Goal: Information Seeking & Learning: Learn about a topic

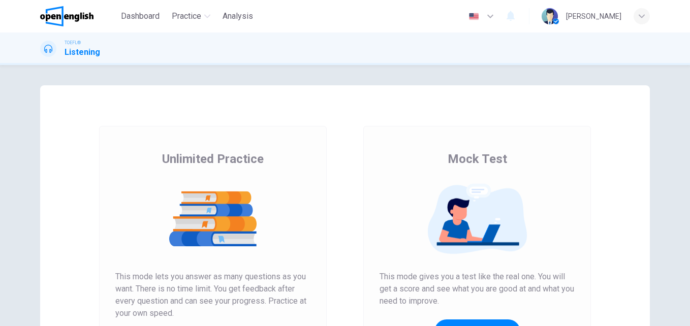
scroll to position [110, 0]
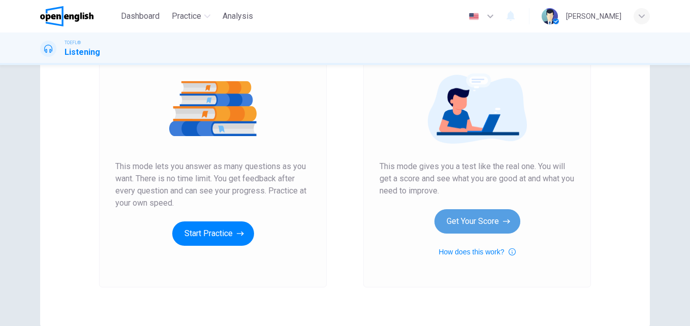
click at [470, 228] on button "Get Your Score" at bounding box center [477, 221] width 86 height 24
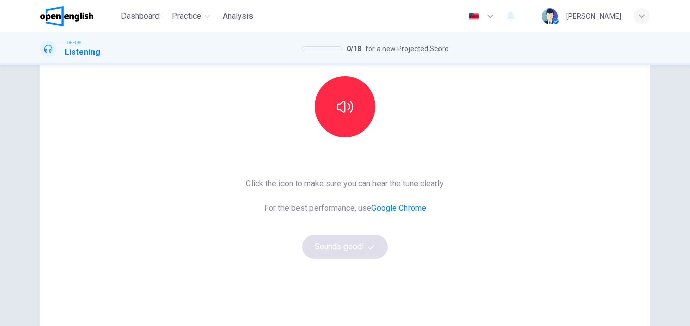
scroll to position [104, 0]
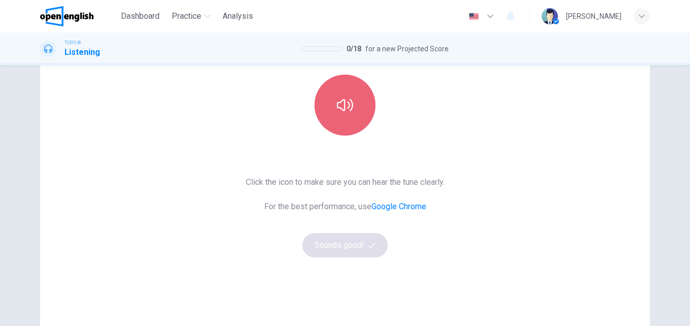
click at [318, 113] on button "button" at bounding box center [344, 105] width 61 height 61
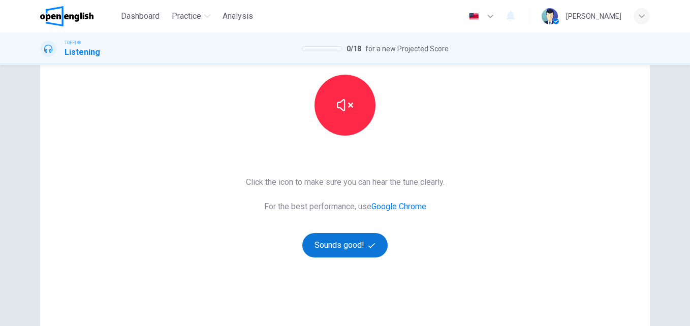
click at [338, 248] on button "Sounds good!" at bounding box center [344, 245] width 85 height 24
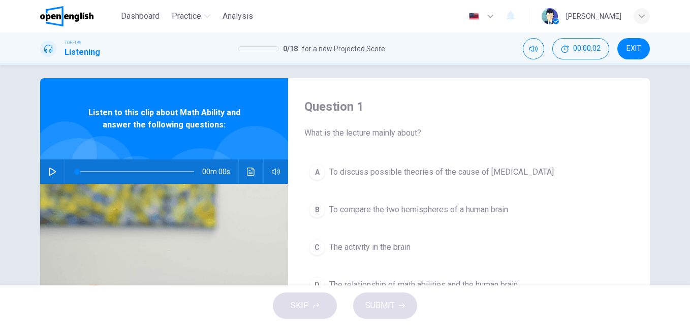
scroll to position [0, 0]
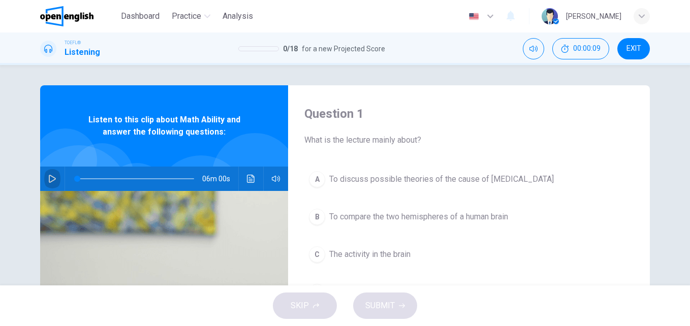
click at [48, 177] on icon "button" at bounding box center [52, 179] width 8 height 8
click at [30, 184] on div "Question 1 What is the lecture mainly about? A To discuss possible theories of …" at bounding box center [345, 261] width 642 height 353
drag, startPoint x: 76, startPoint y: 179, endPoint x: 59, endPoint y: 180, distance: 16.8
click at [59, 180] on div "06m 00s" at bounding box center [164, 179] width 248 height 24
click at [487, 153] on div "Question 1 What is the lecture mainly about? A To discuss possible theories of …" at bounding box center [469, 261] width 362 height 353
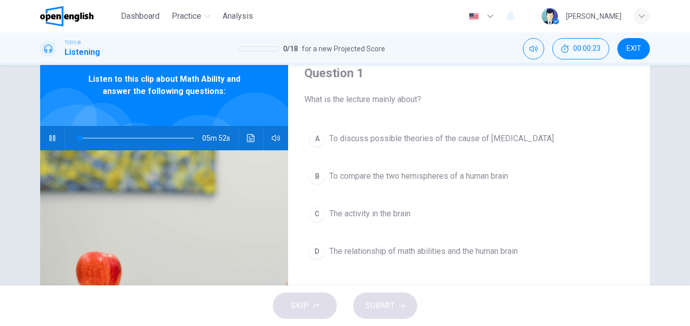
scroll to position [42, 0]
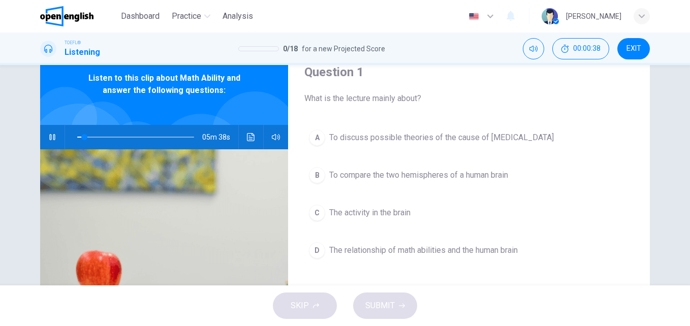
click at [3, 218] on div "Question 1 What is the lecture mainly about? A To discuss possible theories of …" at bounding box center [345, 175] width 690 height 220
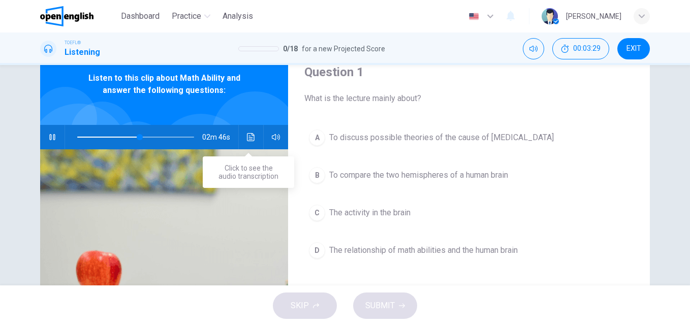
drag, startPoint x: 240, startPoint y: 142, endPoint x: 245, endPoint y: 138, distance: 5.8
click at [245, 138] on div "02m 46s" at bounding box center [164, 137] width 248 height 24
click at [247, 138] on icon "Click to see the audio transcription" at bounding box center [251, 137] width 8 height 8
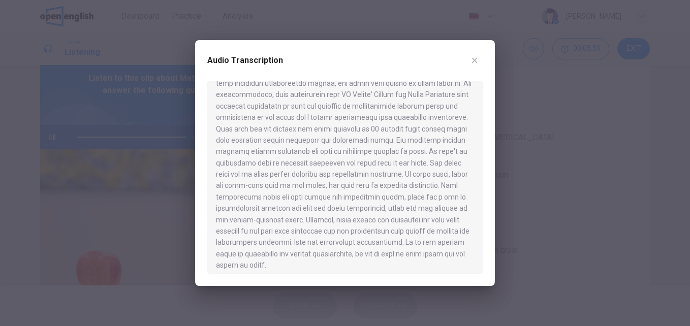
scroll to position [541, 0]
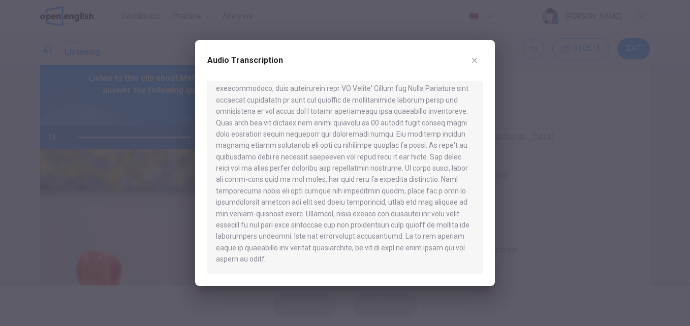
type input "*"
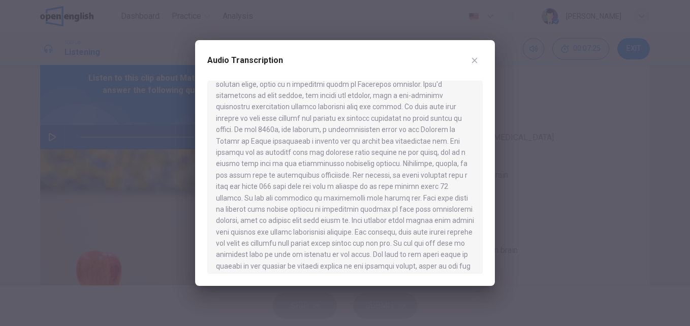
scroll to position [263, 0]
click at [478, 61] on icon "button" at bounding box center [474, 60] width 8 height 8
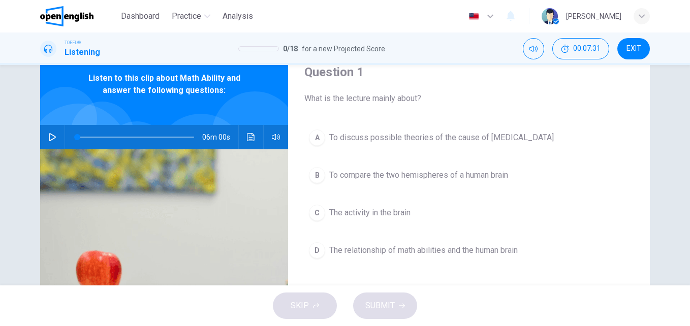
drag, startPoint x: 678, startPoint y: 140, endPoint x: 682, endPoint y: 149, distance: 10.3
click at [682, 149] on div "Question 1 What is the lecture mainly about? A To discuss possible theories of …" at bounding box center [345, 175] width 690 height 220
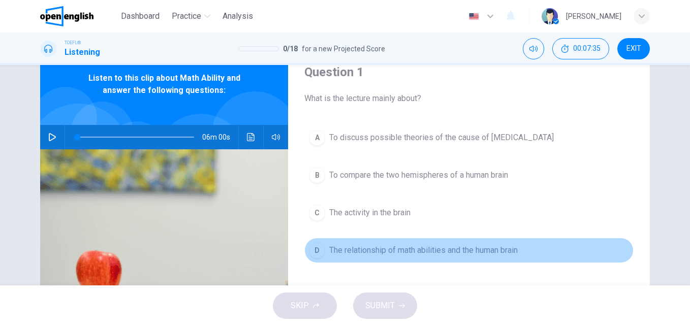
click at [427, 245] on span "The relationship of math abilities and the human brain" at bounding box center [423, 250] width 188 height 12
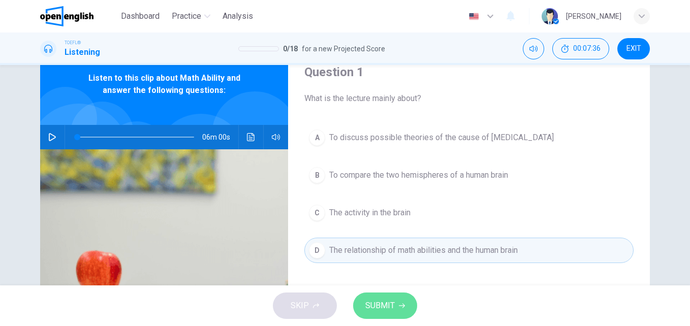
click at [396, 309] on button "SUBMIT" at bounding box center [385, 306] width 64 height 26
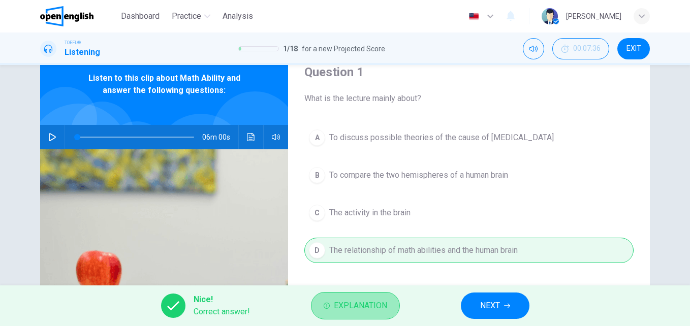
click at [382, 301] on span "Explanation" at bounding box center [360, 306] width 53 height 14
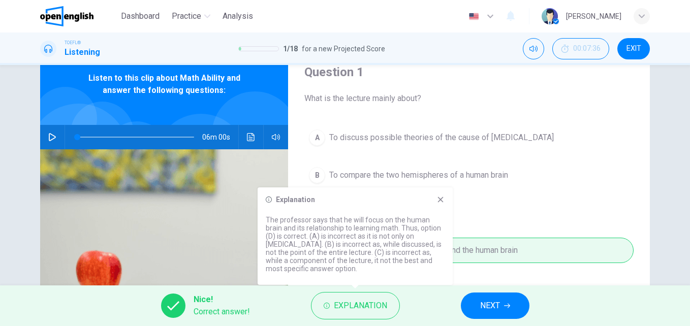
click at [438, 202] on icon at bounding box center [441, 200] width 6 height 6
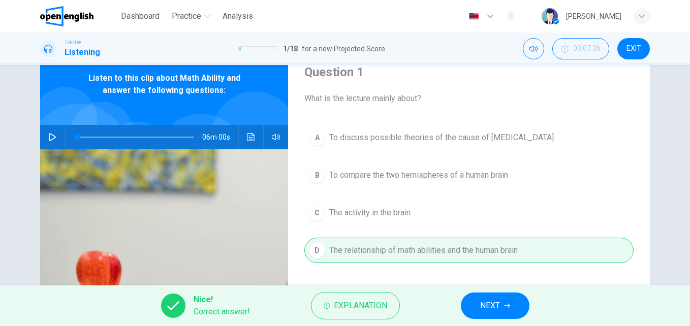
click at [485, 310] on span "NEXT" at bounding box center [490, 306] width 20 height 14
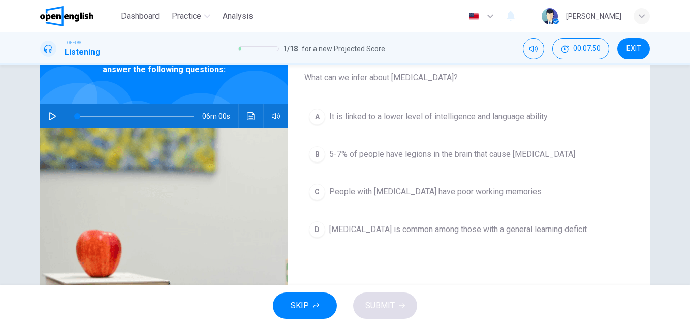
scroll to position [64, 0]
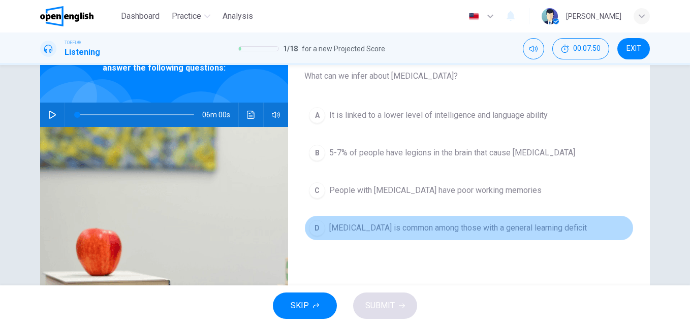
click at [561, 220] on button "D [MEDICAL_DATA] is common among those with a general learning deficit" at bounding box center [468, 227] width 329 height 25
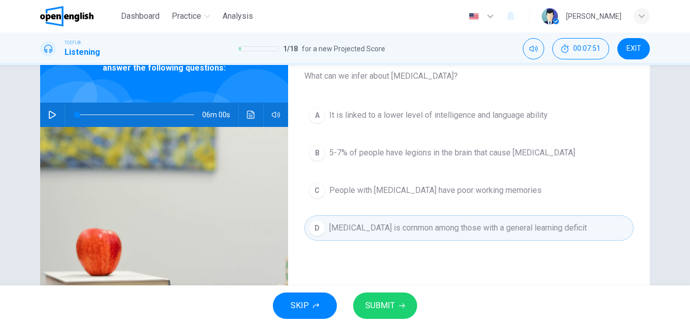
click at [382, 305] on span "SUBMIT" at bounding box center [379, 306] width 29 height 14
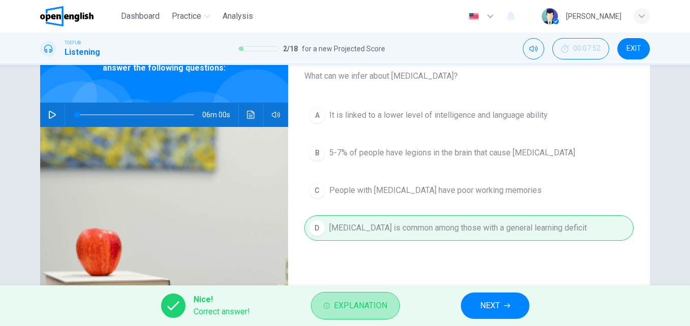
click at [382, 305] on span "Explanation" at bounding box center [360, 306] width 53 height 14
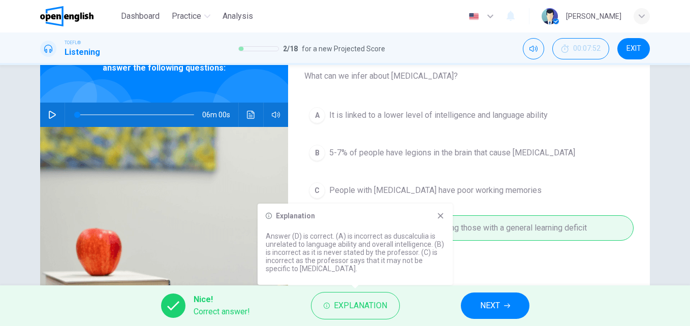
click at [442, 215] on icon at bounding box center [440, 216] width 8 height 8
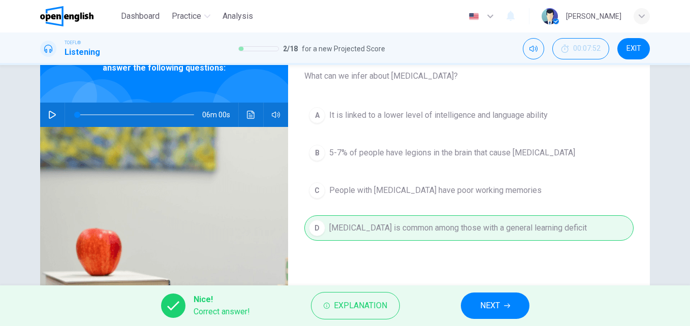
click at [630, 200] on div "A It is linked to a lower level of intelligence and language ability B 5-7% of …" at bounding box center [468, 182] width 329 height 158
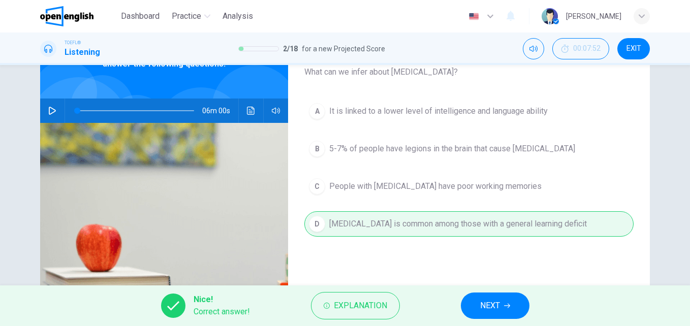
scroll to position [69, 0]
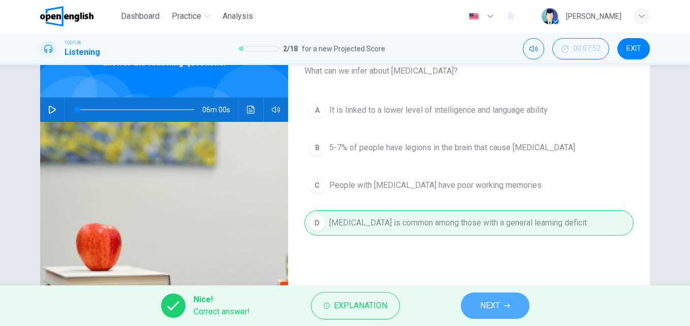
click at [500, 308] on button "NEXT" at bounding box center [495, 306] width 69 height 26
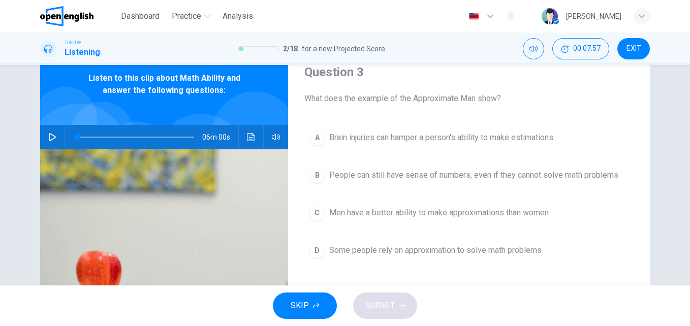
scroll to position [43, 0]
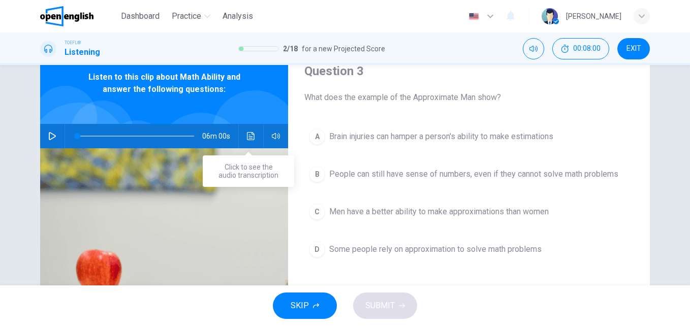
click at [243, 138] on button "Click to see the audio transcription" at bounding box center [251, 136] width 16 height 24
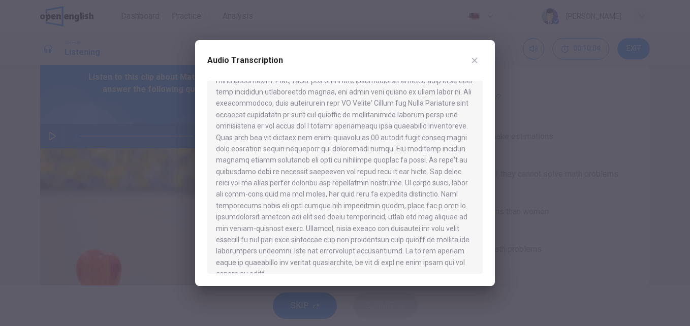
scroll to position [541, 0]
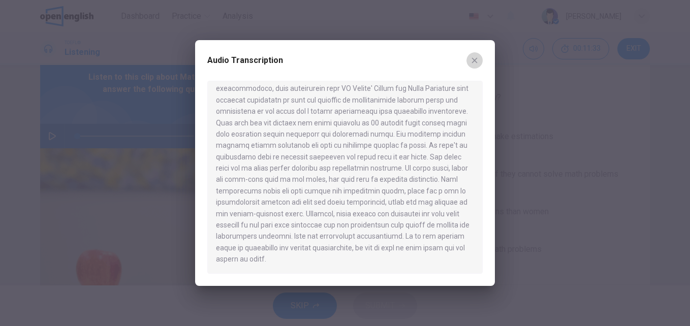
click at [470, 63] on icon "button" at bounding box center [474, 60] width 8 height 8
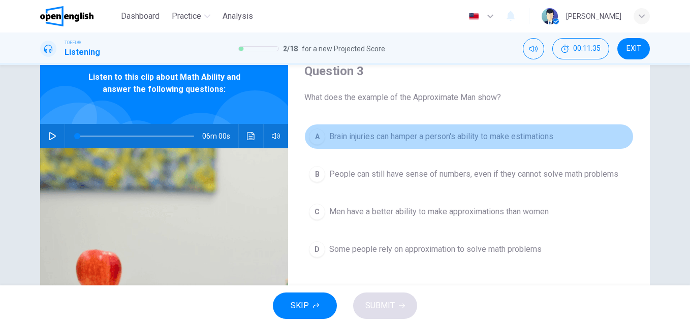
click at [605, 126] on button "A Brain injuries can hamper a person's ability to make estimations" at bounding box center [468, 136] width 329 height 25
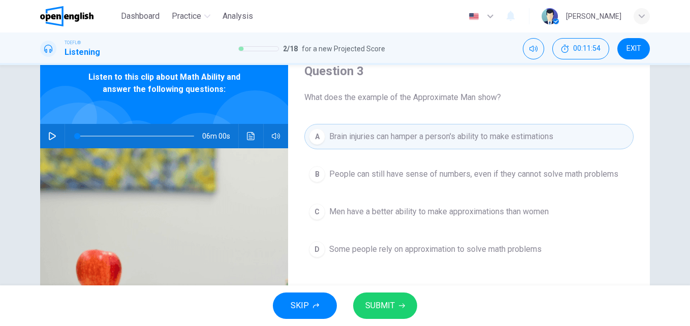
click at [574, 138] on button "A Brain injuries can hamper a person's ability to make estimations" at bounding box center [468, 136] width 329 height 25
click at [393, 311] on span "SUBMIT" at bounding box center [379, 306] width 29 height 14
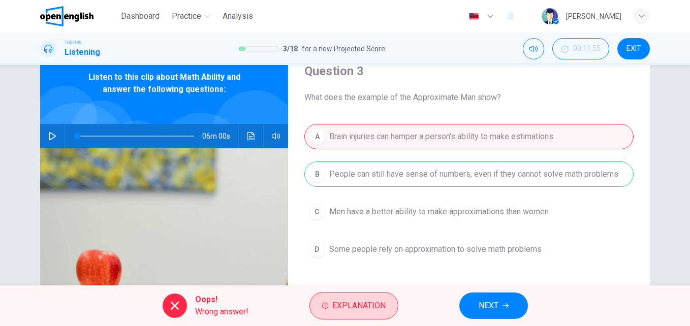
click at [389, 310] on button "Explanation" at bounding box center [353, 305] width 89 height 27
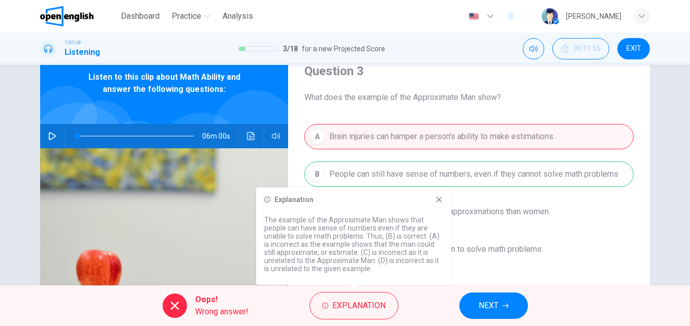
click at [435, 200] on icon at bounding box center [439, 200] width 8 height 8
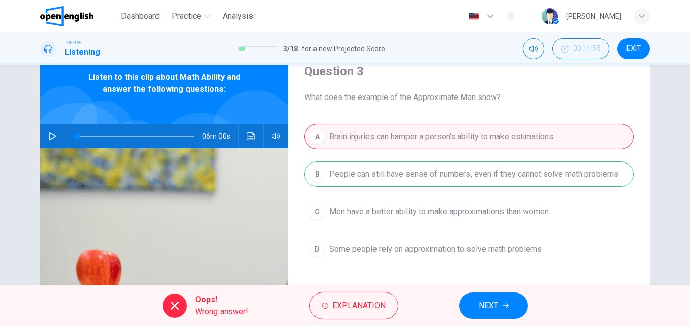
click at [480, 297] on button "NEXT" at bounding box center [493, 306] width 69 height 26
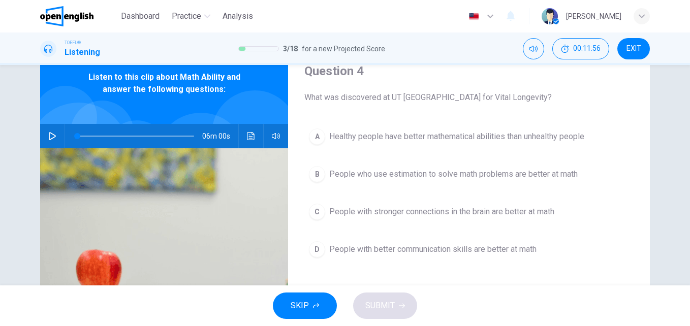
click at [606, 103] on span "What was discovered at UT [GEOGRAPHIC_DATA] for Vital Longevity?" at bounding box center [468, 97] width 329 height 12
click at [569, 220] on button "C People with stronger connections in the brain are better at math" at bounding box center [468, 211] width 329 height 25
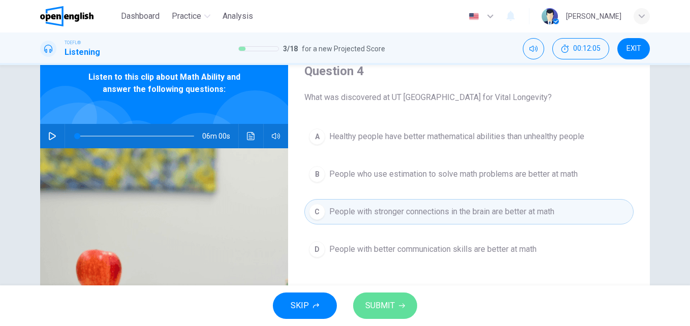
click at [396, 302] on button "SUBMIT" at bounding box center [385, 306] width 64 height 26
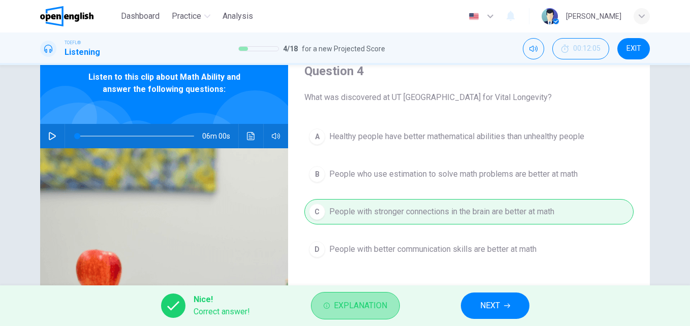
click at [376, 302] on span "Explanation" at bounding box center [360, 306] width 53 height 14
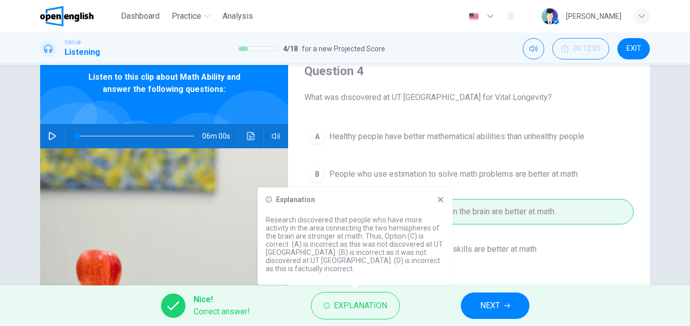
click at [440, 200] on icon at bounding box center [441, 200] width 6 height 6
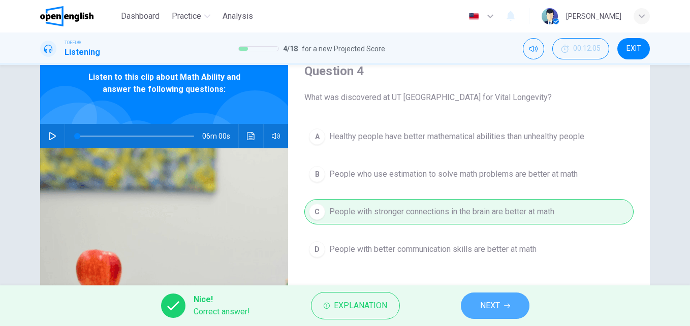
click at [492, 300] on span "NEXT" at bounding box center [490, 306] width 20 height 14
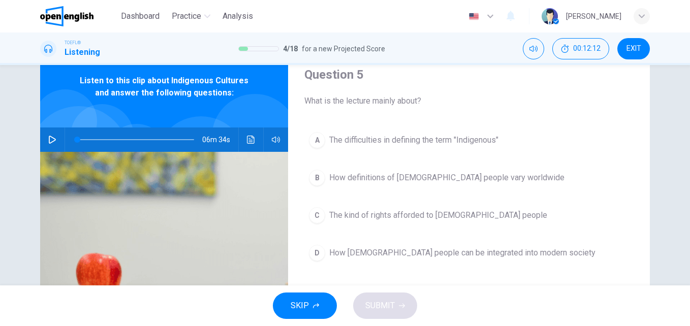
scroll to position [40, 0]
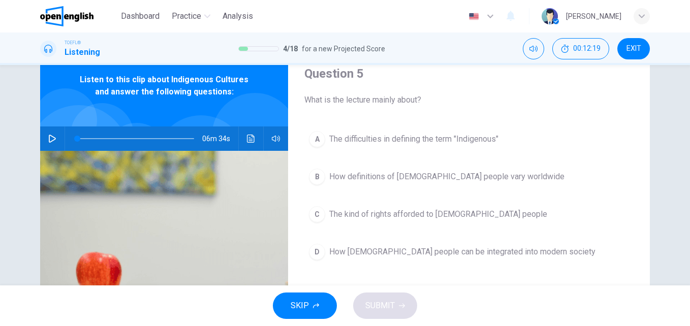
click at [53, 134] on button "button" at bounding box center [52, 138] width 16 height 24
click at [248, 142] on icon "Click to see the audio transcription" at bounding box center [251, 139] width 8 height 8
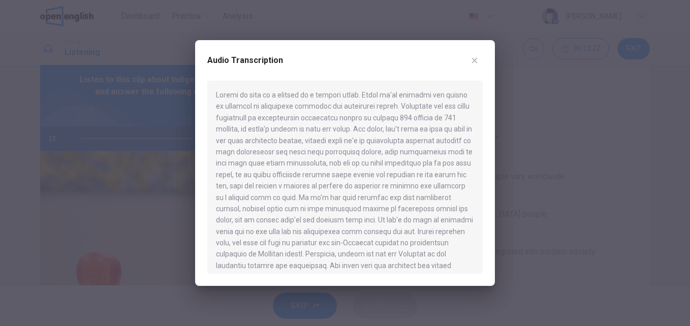
click at [331, 155] on div at bounding box center [344, 177] width 275 height 193
click at [398, 53] on div "Audio Transcription" at bounding box center [344, 66] width 275 height 28
click at [386, 139] on div at bounding box center [344, 177] width 275 height 193
click at [408, 155] on div at bounding box center [344, 177] width 275 height 193
click at [394, 200] on div at bounding box center [344, 177] width 275 height 193
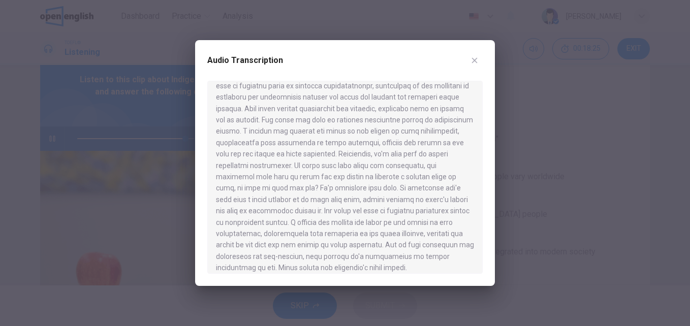
scroll to position [711, 0]
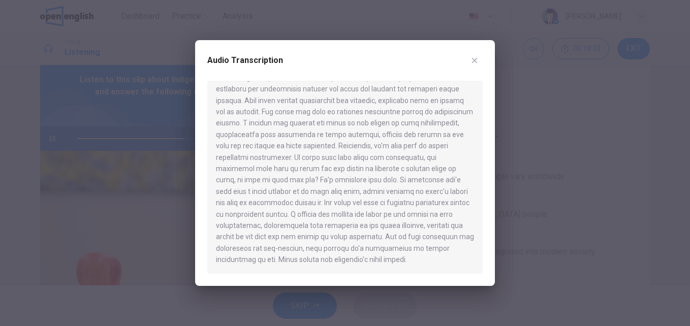
click at [403, 274] on div "Audio Transcription" at bounding box center [345, 163] width 300 height 246
type input "*"
click at [478, 63] on button "button" at bounding box center [474, 60] width 16 height 16
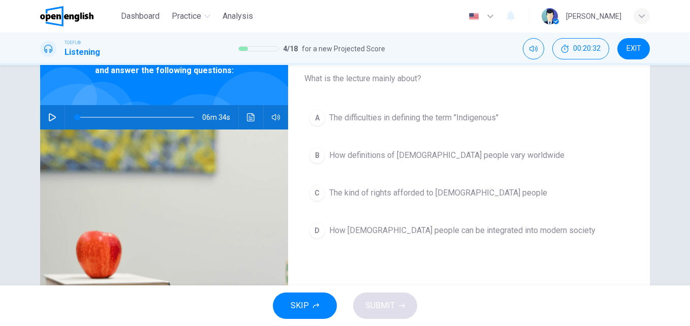
scroll to position [62, 0]
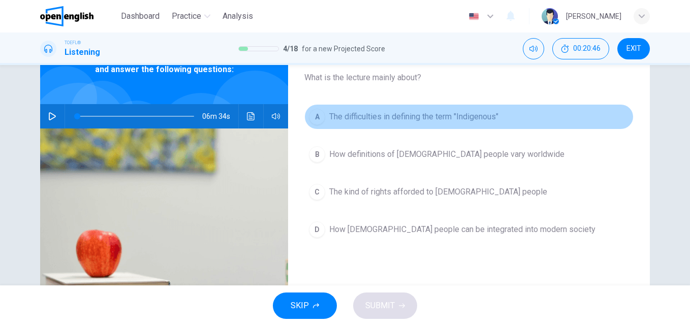
click at [403, 125] on button "A The difficulties in defining the term "Indigenous"" at bounding box center [468, 116] width 329 height 25
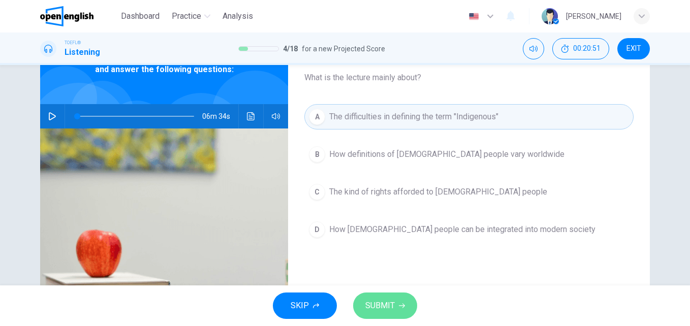
click at [390, 299] on span "SUBMIT" at bounding box center [379, 306] width 29 height 14
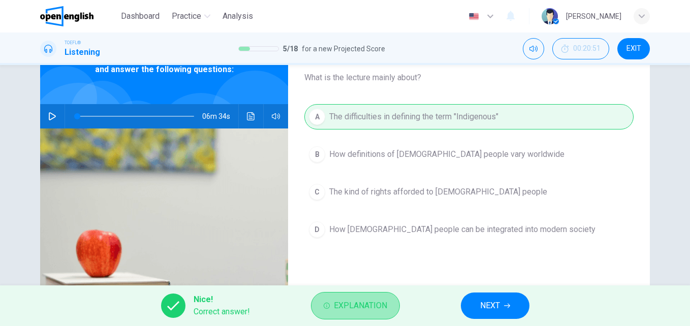
click at [378, 302] on span "Explanation" at bounding box center [360, 306] width 53 height 14
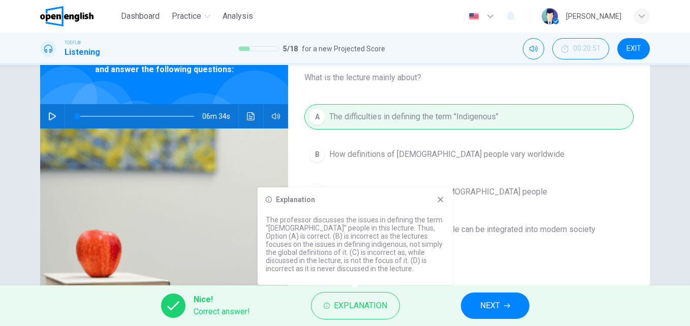
click at [438, 197] on icon at bounding box center [441, 200] width 6 height 6
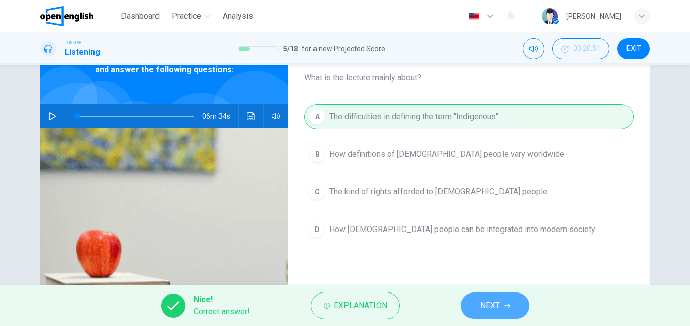
click at [485, 314] on button "NEXT" at bounding box center [495, 306] width 69 height 26
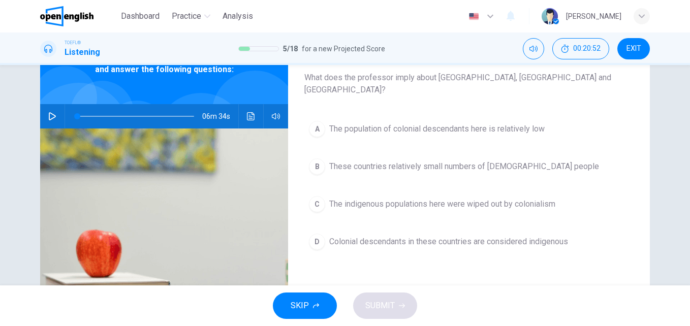
click at [665, 117] on div "Question 6 What does the professor imply about [GEOGRAPHIC_DATA], [GEOGRAPHIC_D…" at bounding box center [345, 175] width 690 height 220
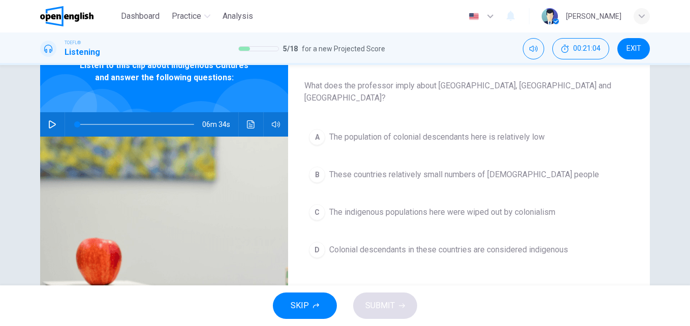
scroll to position [55, 0]
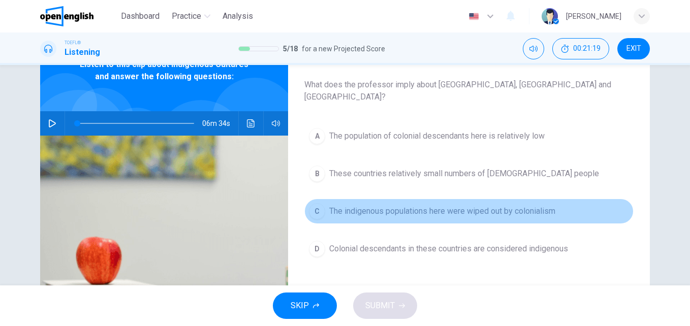
click at [495, 205] on span "The indigenous populations here were wiped out by colonialism" at bounding box center [442, 211] width 226 height 12
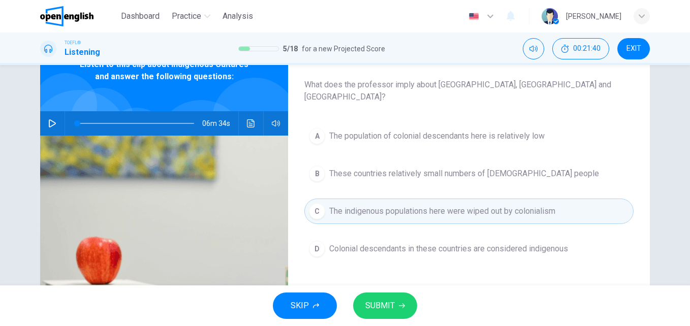
click at [650, 157] on div "Question 6 What does the professor imply about [GEOGRAPHIC_DATA], [GEOGRAPHIC_D…" at bounding box center [345, 206] width 642 height 353
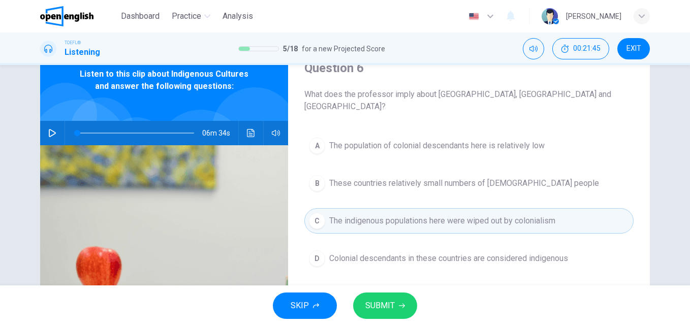
scroll to position [45, 0]
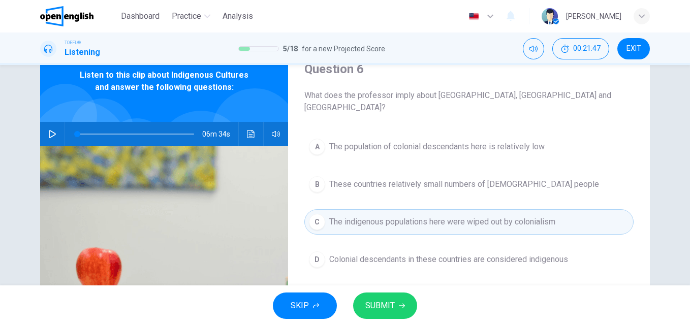
click at [522, 253] on span "Colonial descendants in these countries are considered indigenous" at bounding box center [448, 259] width 239 height 12
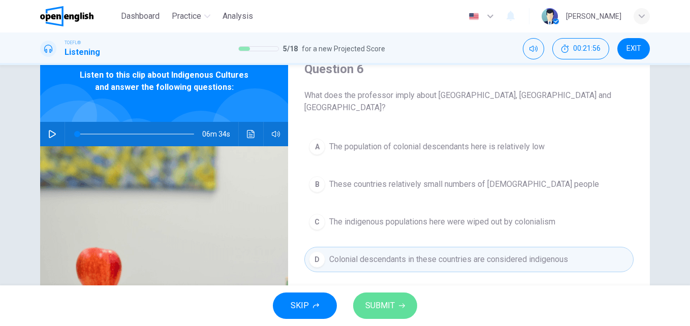
click at [400, 299] on button "SUBMIT" at bounding box center [385, 306] width 64 height 26
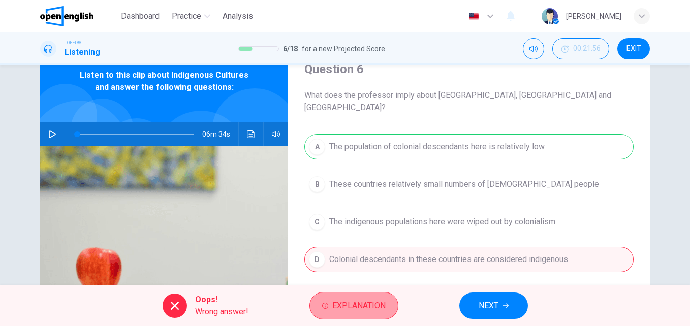
click at [388, 298] on button "Explanation" at bounding box center [353, 305] width 89 height 27
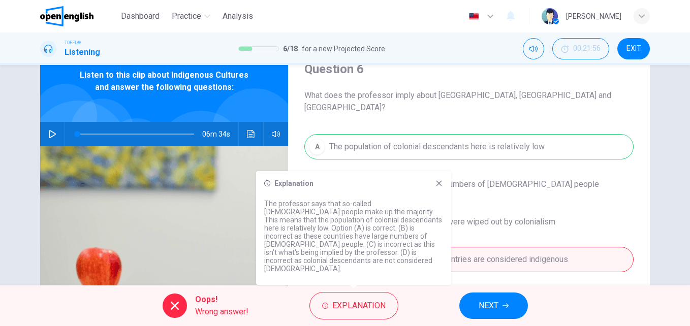
click at [438, 187] on icon at bounding box center [439, 183] width 8 height 8
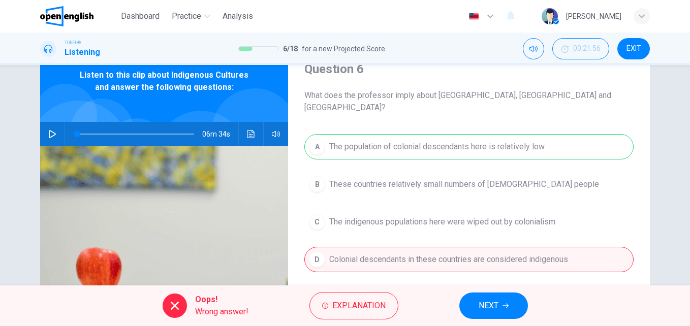
click at [672, 150] on div "Question 6 What does the professor imply about [GEOGRAPHIC_DATA], [GEOGRAPHIC_D…" at bounding box center [345, 175] width 690 height 220
click at [508, 303] on icon "button" at bounding box center [505, 306] width 6 height 6
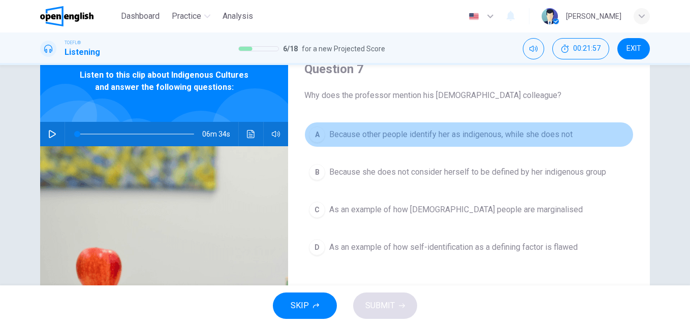
click at [619, 142] on button "A Because other people identify her as [DEMOGRAPHIC_DATA], while she does not" at bounding box center [468, 134] width 329 height 25
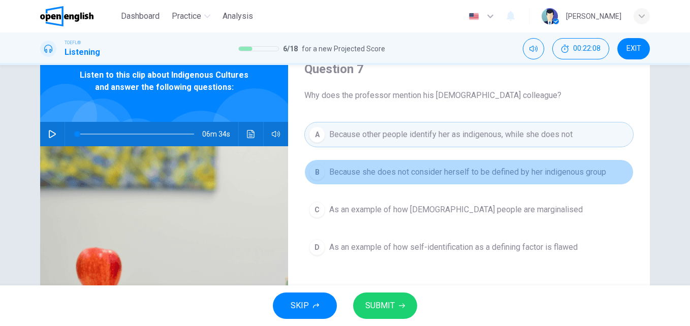
click at [598, 173] on span "Because she does not consider herself to be defined by her indigenous group" at bounding box center [467, 172] width 277 height 12
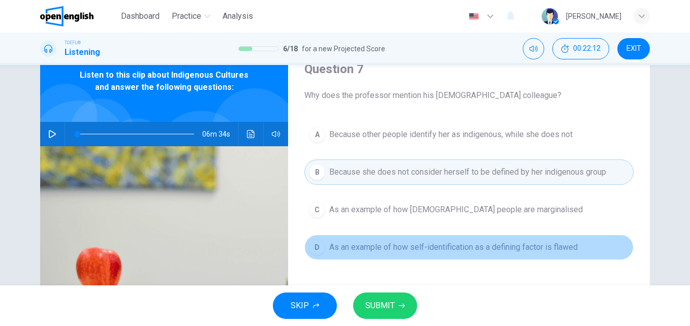
click at [518, 251] on span "As an example of how self-identification as a defining factor is flawed" at bounding box center [453, 247] width 248 height 12
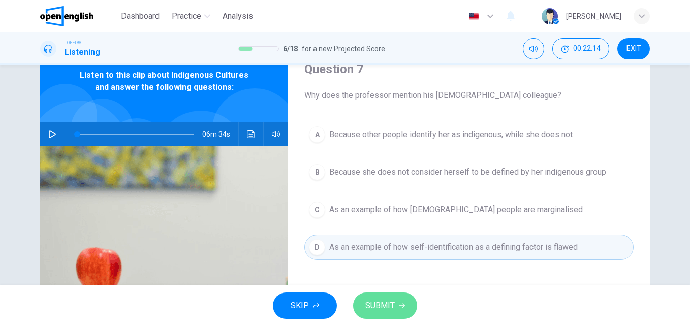
click at [397, 307] on button "SUBMIT" at bounding box center [385, 306] width 64 height 26
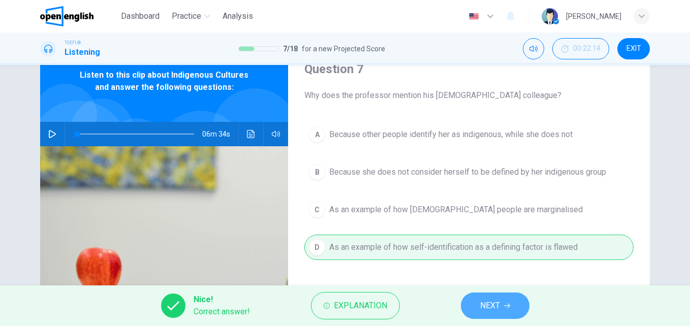
click at [491, 307] on span "NEXT" at bounding box center [490, 306] width 20 height 14
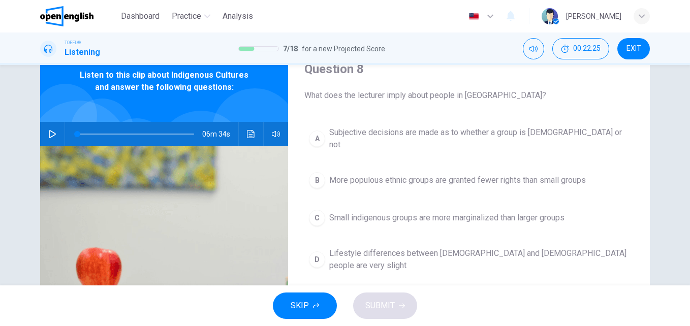
click at [662, 106] on div "Question 8 What does the lecturer imply about people in [GEOGRAPHIC_DATA]? A Su…" at bounding box center [345, 217] width 642 height 353
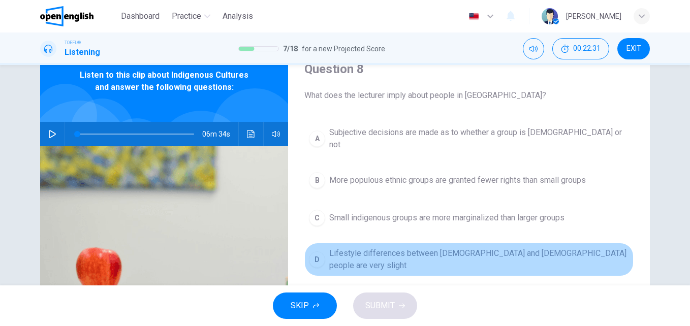
click at [531, 253] on span "Lifestyle differences between [DEMOGRAPHIC_DATA] and [DEMOGRAPHIC_DATA] people …" at bounding box center [479, 259] width 300 height 24
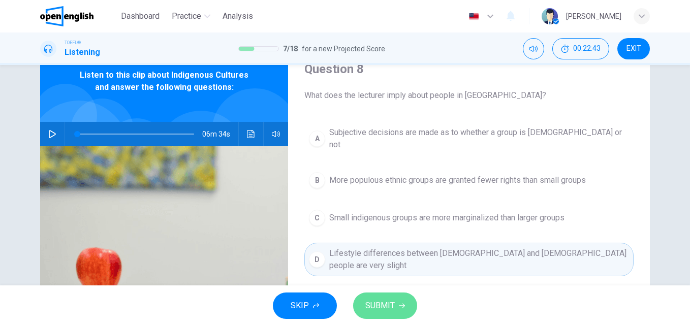
click at [388, 318] on button "SUBMIT" at bounding box center [385, 306] width 64 height 26
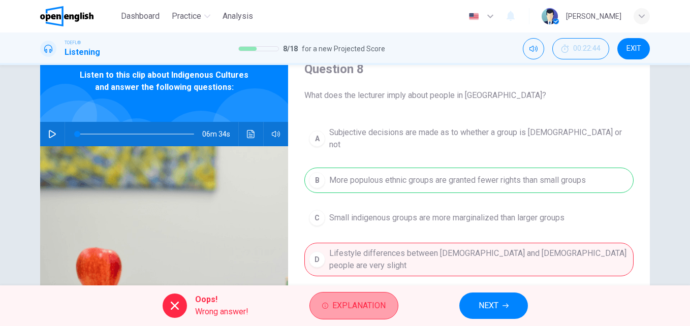
click at [382, 311] on span "Explanation" at bounding box center [358, 306] width 53 height 14
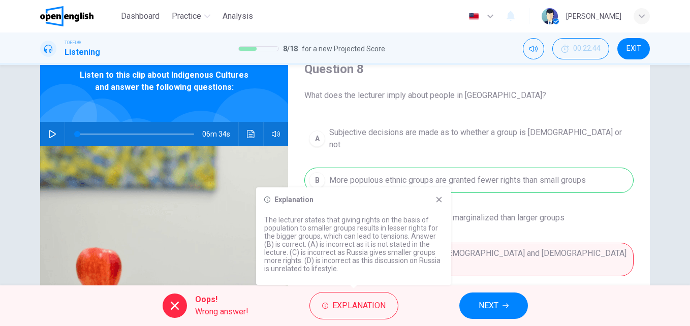
click at [439, 196] on icon at bounding box center [439, 200] width 8 height 8
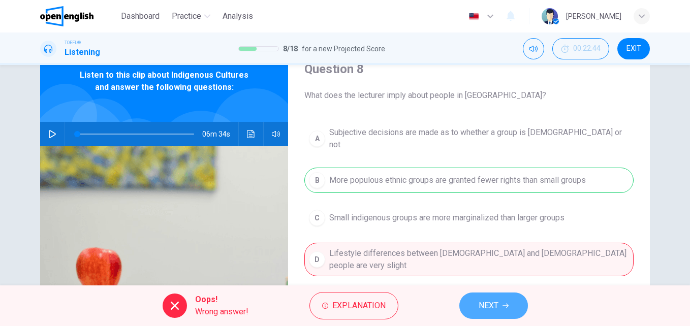
click at [493, 300] on span "NEXT" at bounding box center [488, 306] width 20 height 14
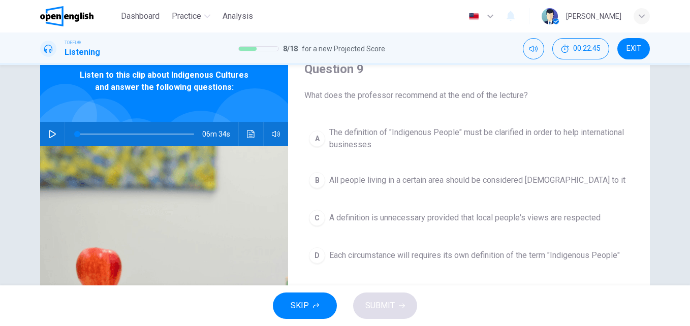
click at [618, 78] on div "Question 9 What does the professor recommend at the end of the lecture?" at bounding box center [468, 81] width 329 height 41
click at [247, 134] on icon "Click to see the audio transcription" at bounding box center [251, 134] width 8 height 8
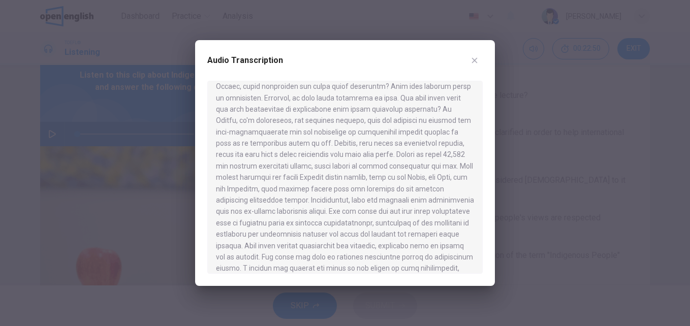
scroll to position [711, 0]
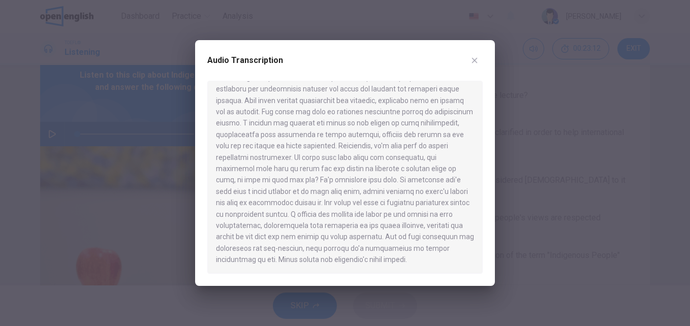
click at [452, 174] on div at bounding box center [344, 177] width 275 height 193
click at [478, 65] on button "button" at bounding box center [474, 60] width 16 height 16
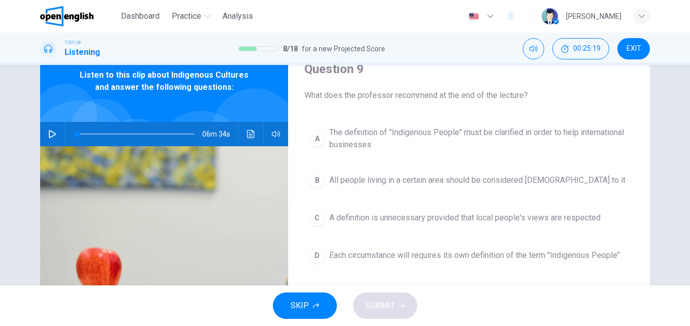
click at [304, 156] on div "A The definition of "[DEMOGRAPHIC_DATA] People" must be clarified in order to h…" at bounding box center [468, 205] width 329 height 167
click at [411, 240] on div "A The definition of "[DEMOGRAPHIC_DATA] People" must be clarified in order to h…" at bounding box center [468, 205] width 329 height 167
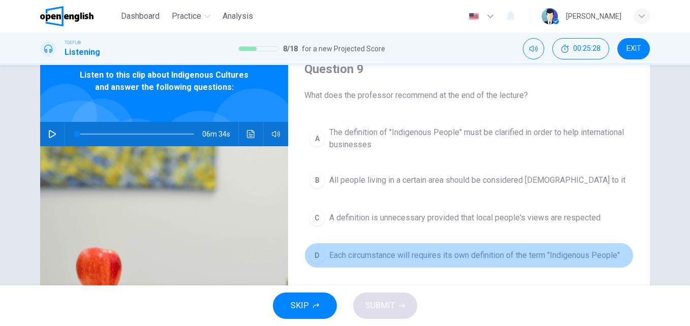
click at [378, 257] on span "Each circumstance will requires its own definition of the term "Indigenous Peop…" at bounding box center [474, 255] width 291 height 12
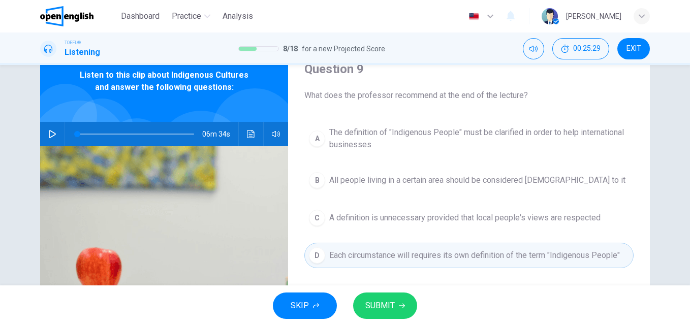
click at [380, 302] on span "SUBMIT" at bounding box center [379, 306] width 29 height 14
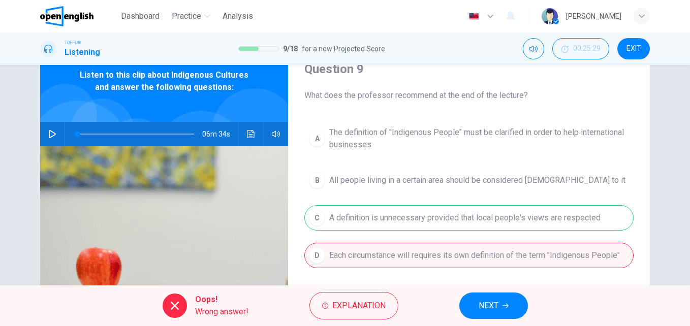
click at [380, 302] on span "Explanation" at bounding box center [358, 306] width 53 height 14
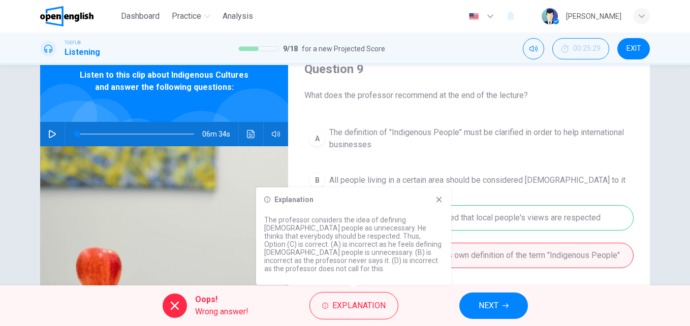
click at [439, 204] on icon at bounding box center [439, 200] width 8 height 8
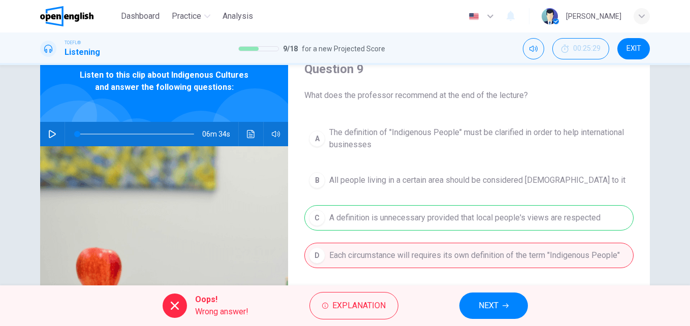
click at [481, 301] on span "NEXT" at bounding box center [488, 306] width 20 height 14
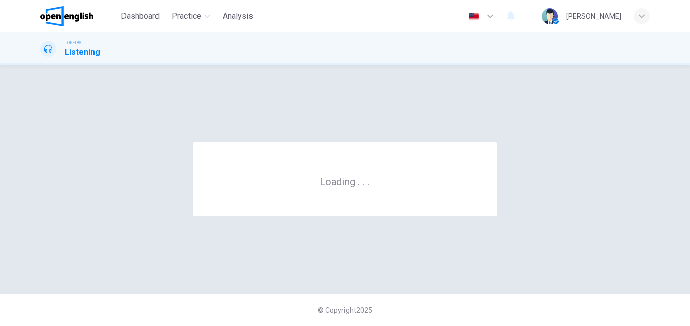
scroll to position [0, 0]
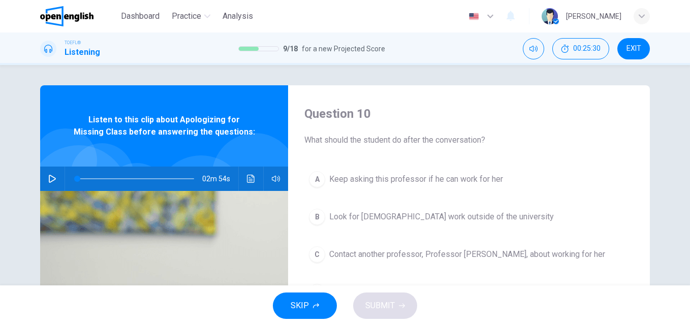
click at [562, 179] on button "A Keep asking this professor if he can work for her" at bounding box center [468, 179] width 329 height 25
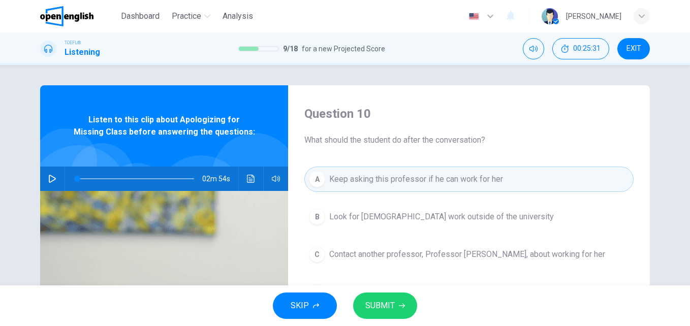
click at [559, 138] on span "What should the student do after the conversation?" at bounding box center [468, 140] width 329 height 12
click at [52, 176] on icon "button" at bounding box center [52, 179] width 8 height 8
click at [247, 181] on icon "Click to see the audio transcription" at bounding box center [251, 179] width 8 height 8
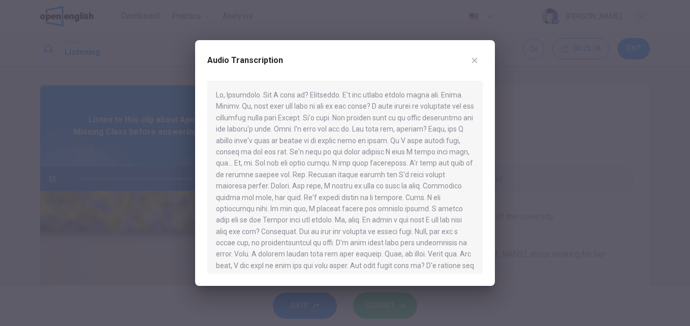
type input "*"
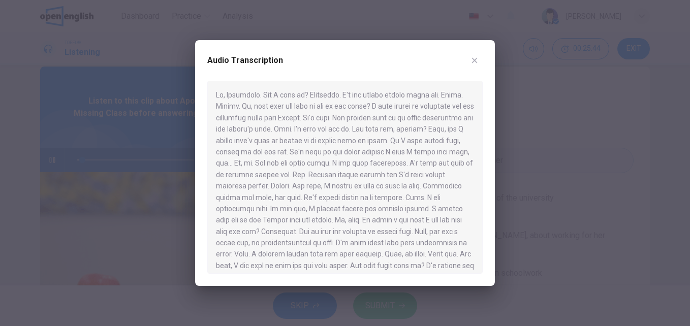
scroll to position [20, 0]
click at [267, 175] on div at bounding box center [344, 177] width 275 height 193
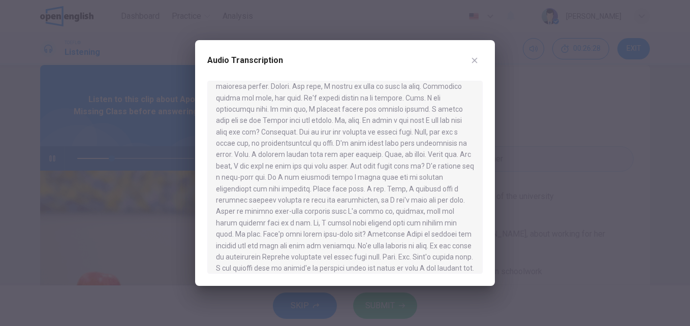
scroll to position [102, 0]
click at [391, 109] on div at bounding box center [344, 177] width 275 height 193
drag, startPoint x: 386, startPoint y: 107, endPoint x: 398, endPoint y: 113, distance: 12.5
click at [398, 113] on div at bounding box center [344, 177] width 275 height 193
click at [327, 102] on div at bounding box center [344, 177] width 275 height 193
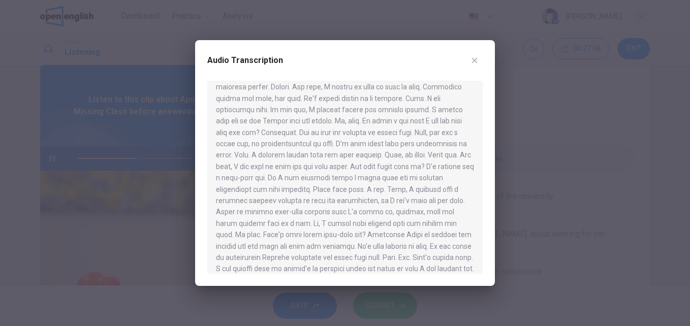
scroll to position [200, 0]
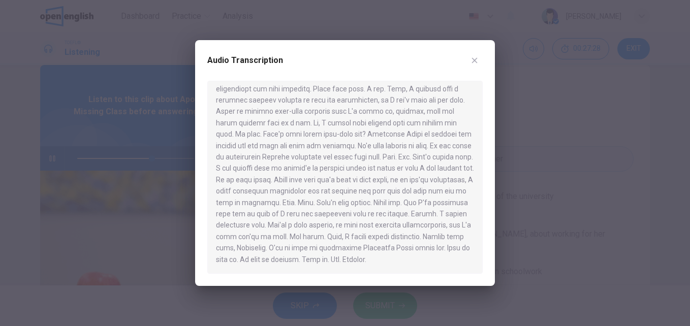
drag, startPoint x: 435, startPoint y: 145, endPoint x: 379, endPoint y: 220, distance: 93.2
click at [380, 220] on div at bounding box center [344, 177] width 275 height 193
click at [472, 61] on icon "button" at bounding box center [474, 60] width 8 height 8
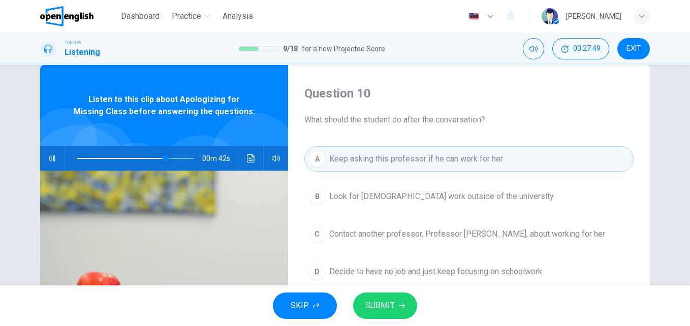
click at [134, 156] on span at bounding box center [135, 158] width 117 height 14
click at [250, 155] on icon "Click to see the audio transcription" at bounding box center [251, 158] width 8 height 8
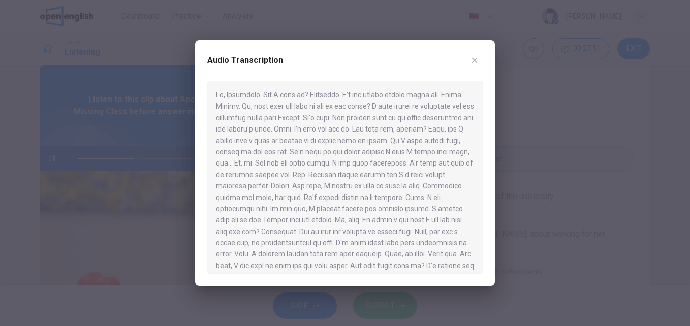
click at [445, 155] on div at bounding box center [344, 177] width 275 height 193
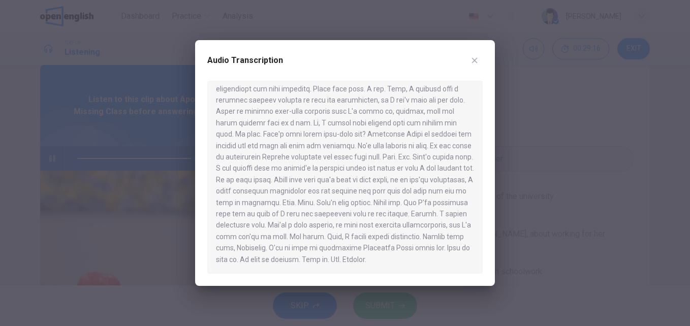
type input "*"
click at [479, 62] on button "button" at bounding box center [474, 60] width 16 height 16
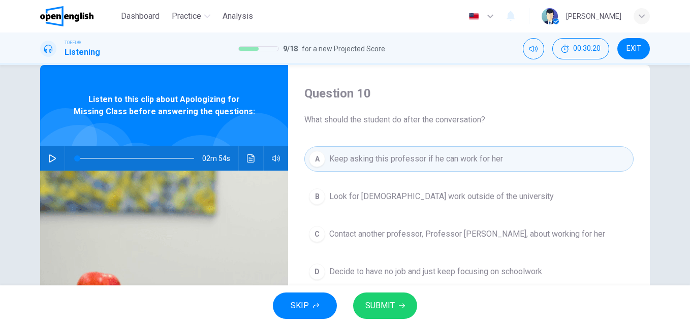
click at [601, 136] on div "Question 10 What should the student do after the conversation? A Keep asking th…" at bounding box center [469, 241] width 362 height 353
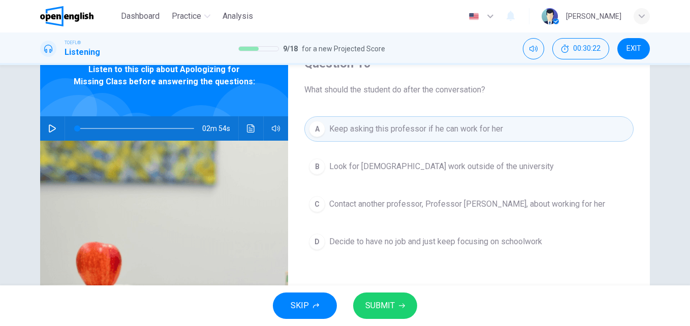
scroll to position [51, 0]
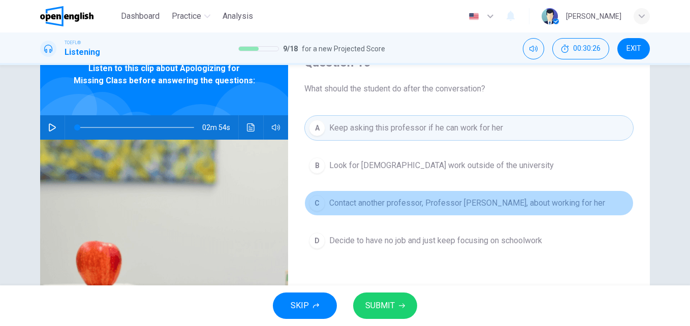
click at [504, 214] on button "C Contact another professor, Professor [PERSON_NAME], about working for her" at bounding box center [468, 202] width 329 height 25
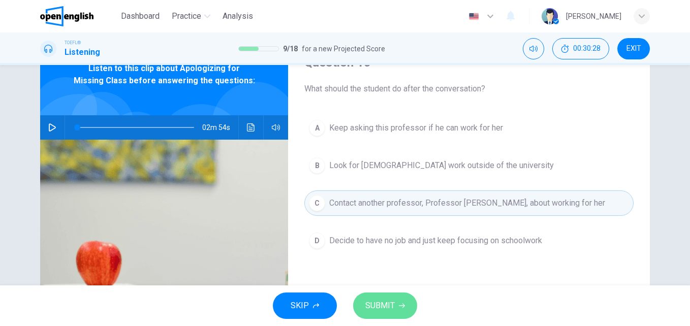
click at [389, 310] on span "SUBMIT" at bounding box center [379, 306] width 29 height 14
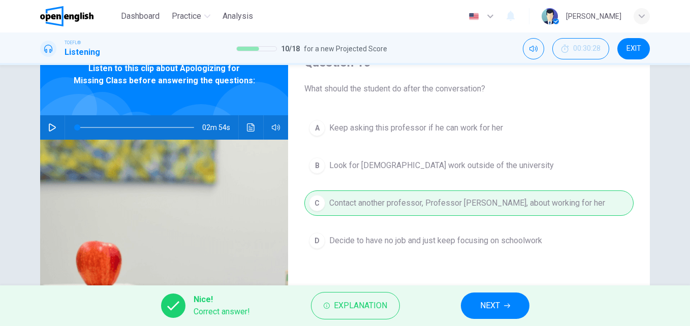
click at [406, 305] on div "Nice! Correct answer! Explanation NEXT" at bounding box center [345, 305] width 690 height 41
drag, startPoint x: 485, startPoint y: 312, endPoint x: 363, endPoint y: 303, distance: 122.3
click at [363, 303] on div "Nice! Correct answer! Explanation NEXT" at bounding box center [345, 305] width 690 height 41
click at [361, 305] on span "Explanation" at bounding box center [360, 306] width 53 height 14
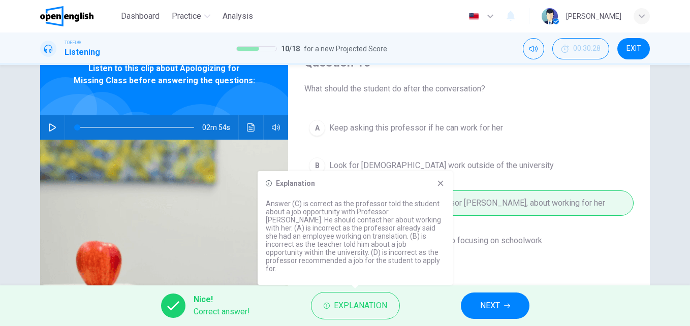
click at [437, 187] on icon at bounding box center [440, 183] width 8 height 8
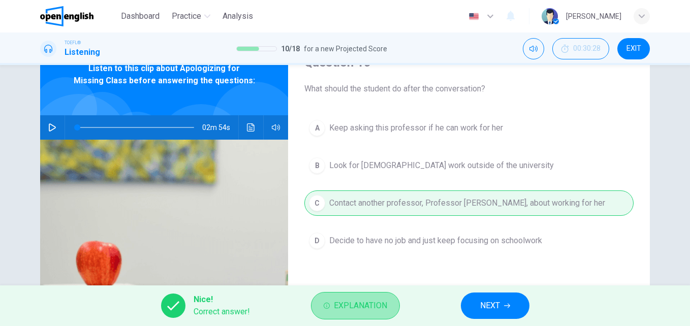
click at [364, 313] on button "Explanation" at bounding box center [355, 305] width 89 height 27
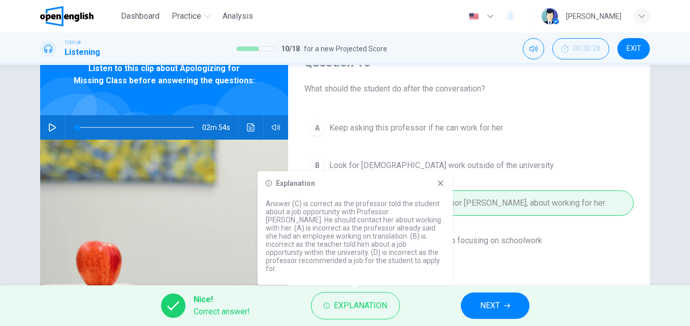
click at [435, 196] on div "Explanation Answer (C) is correct as the professor told the student about a job…" at bounding box center [354, 228] width 195 height 114
click at [499, 305] on span "NEXT" at bounding box center [490, 306] width 20 height 14
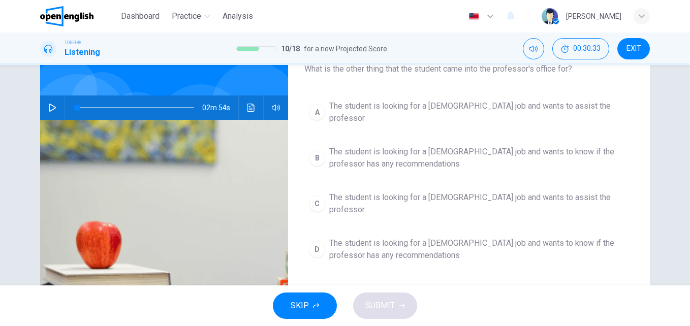
scroll to position [74, 0]
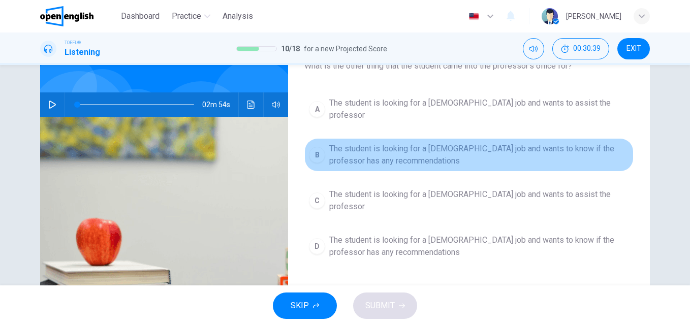
click at [511, 156] on span "The student is looking for a [DEMOGRAPHIC_DATA] job and wants to know if the pr…" at bounding box center [479, 155] width 300 height 24
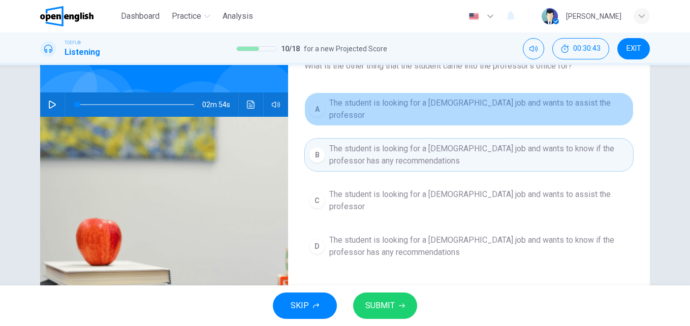
click at [469, 115] on button "A The student is looking for a [DEMOGRAPHIC_DATA] job and wants to assist the p…" at bounding box center [468, 109] width 329 height 34
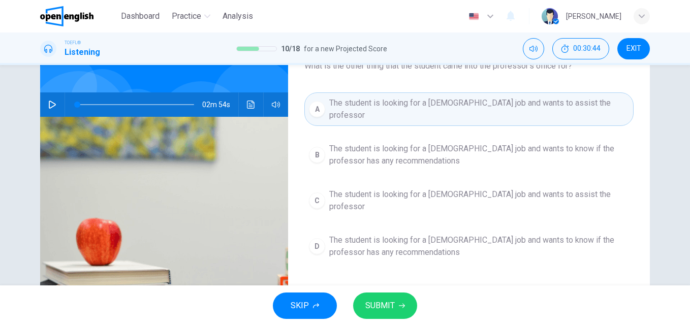
click at [380, 305] on span "SUBMIT" at bounding box center [379, 306] width 29 height 14
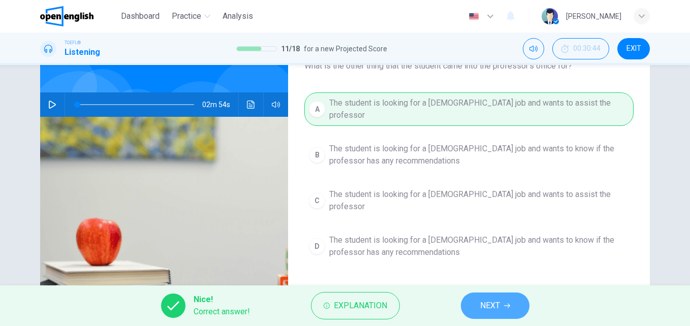
click at [499, 308] on span "NEXT" at bounding box center [490, 306] width 20 height 14
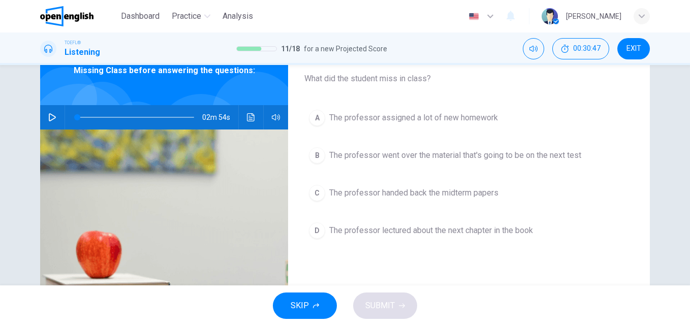
scroll to position [62, 0]
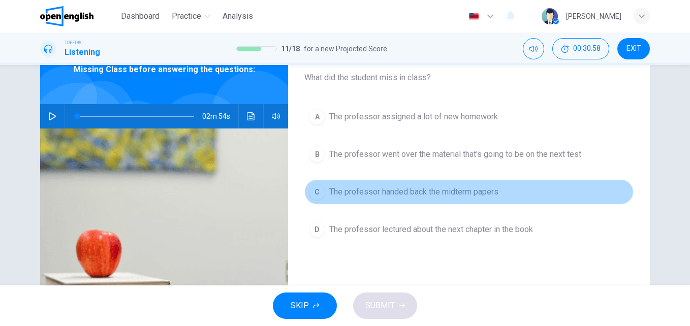
click at [542, 200] on button "C The professor handed back the midterm papers" at bounding box center [468, 191] width 329 height 25
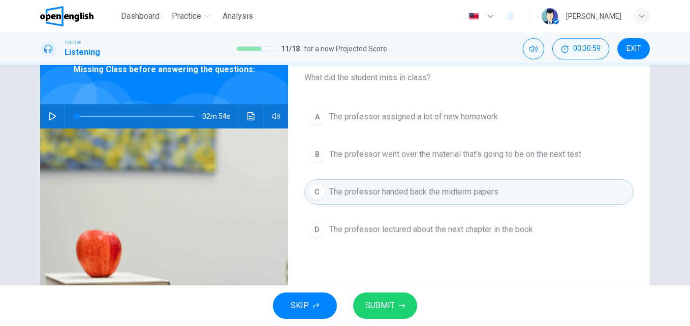
click at [379, 299] on span "SUBMIT" at bounding box center [379, 306] width 29 height 14
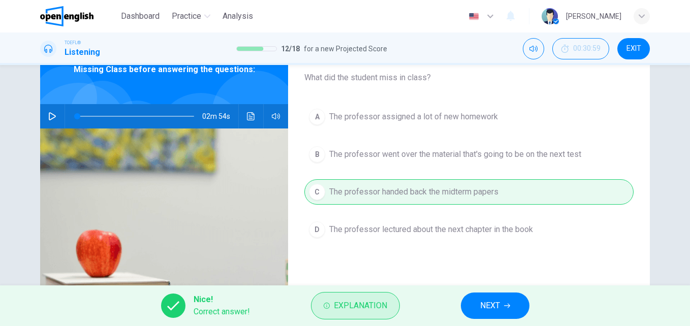
click at [379, 306] on span "Explanation" at bounding box center [360, 306] width 53 height 14
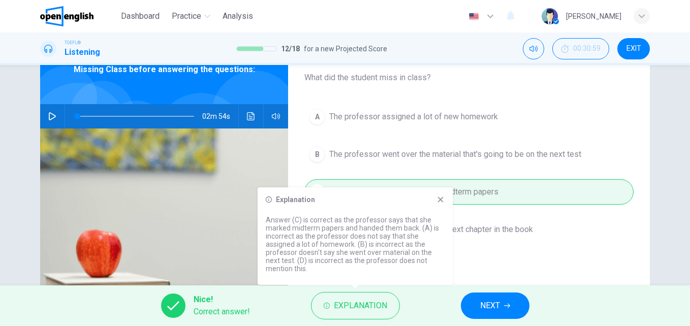
click at [442, 198] on icon at bounding box center [441, 200] width 6 height 6
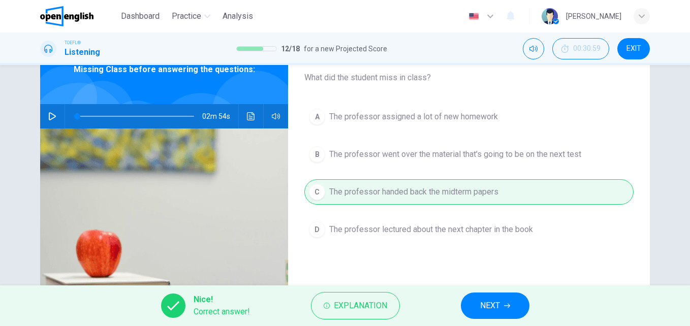
click at [486, 304] on span "NEXT" at bounding box center [490, 306] width 20 height 14
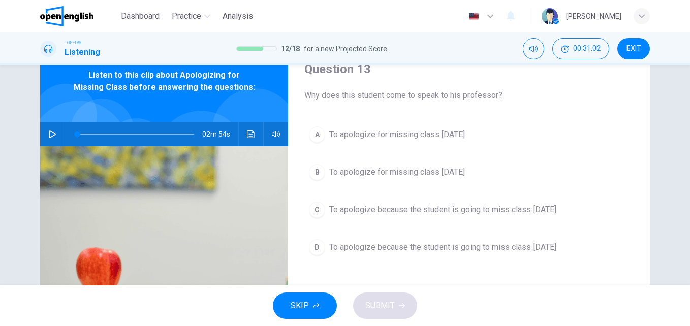
scroll to position [46, 0]
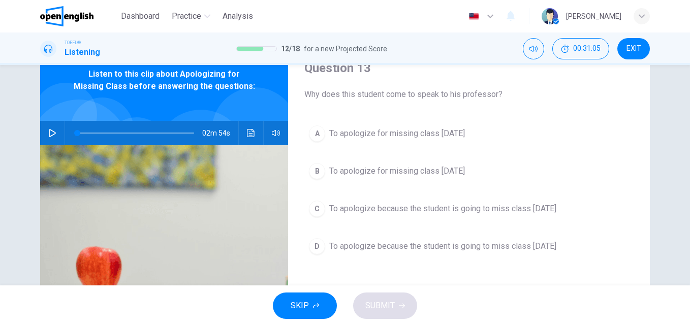
click at [479, 142] on button "A To apologize for missing class [DATE]" at bounding box center [468, 133] width 329 height 25
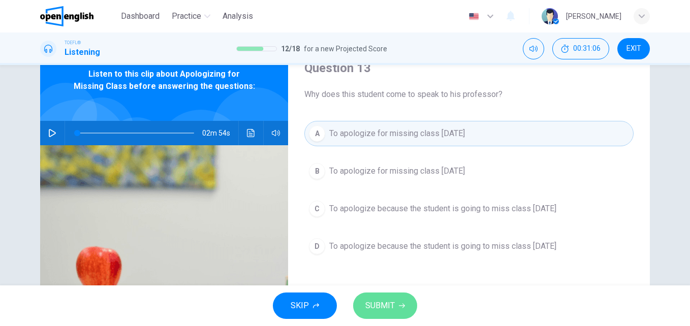
click at [380, 311] on span "SUBMIT" at bounding box center [379, 306] width 29 height 14
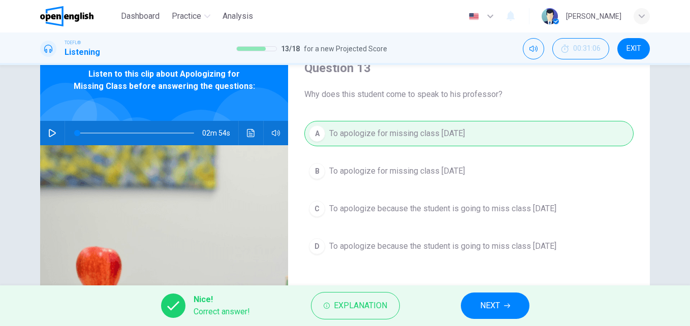
click at [470, 301] on button "NEXT" at bounding box center [495, 306] width 69 height 26
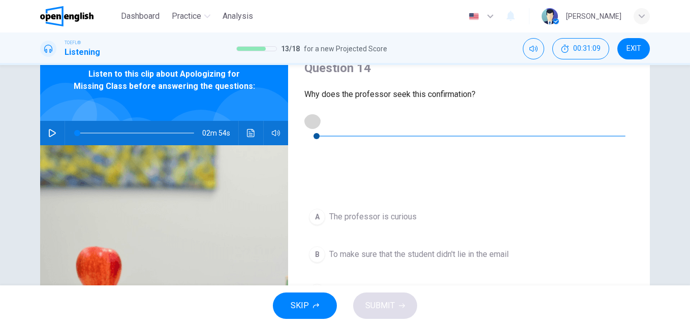
click at [310, 125] on icon "button" at bounding box center [312, 121] width 8 height 8
click at [672, 138] on div "Question 14 Why does the professor seek this confirmation? 00m 18s A The profes…" at bounding box center [345, 175] width 690 height 220
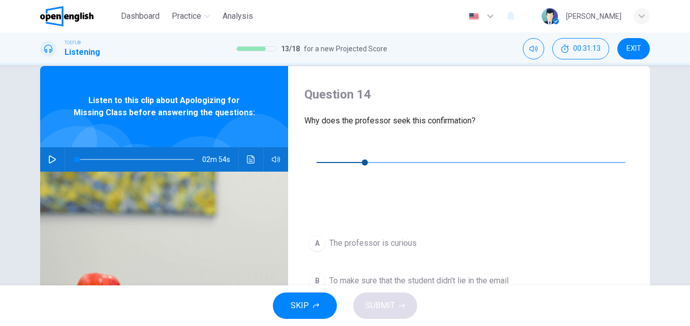
scroll to position [17, 0]
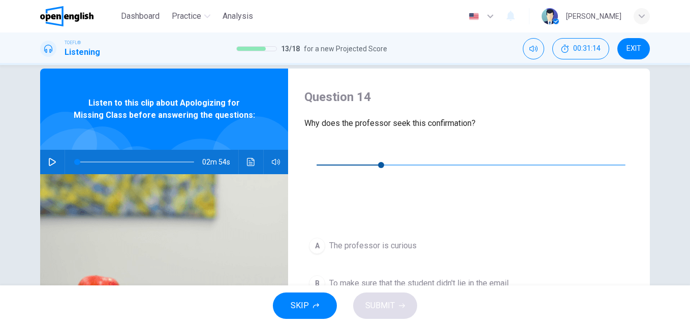
click at [669, 150] on div "Question 14 Why does the professor seek this confirmation? 00m 14s A The profes…" at bounding box center [345, 175] width 690 height 220
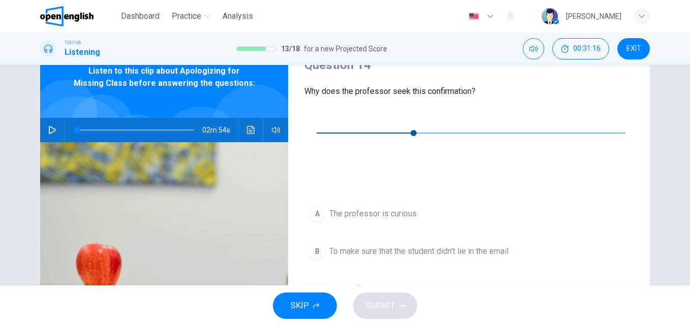
scroll to position [50, 0]
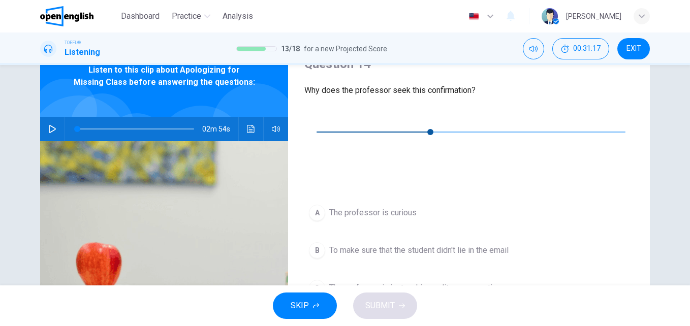
click at [652, 172] on div "Question 14 Why does the professor seek this confirmation? 00m 11s A The profes…" at bounding box center [345, 212] width 642 height 353
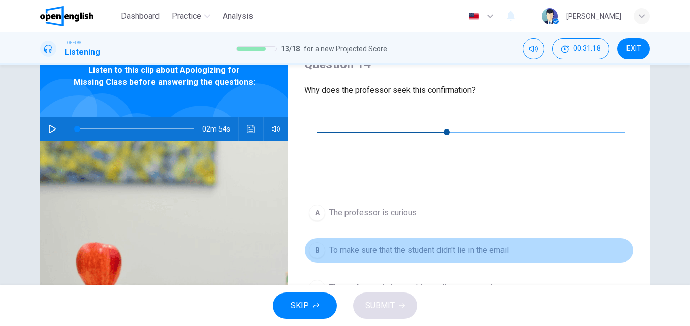
click at [469, 244] on span "To make sure that the student didn't lie in the email" at bounding box center [418, 250] width 179 height 12
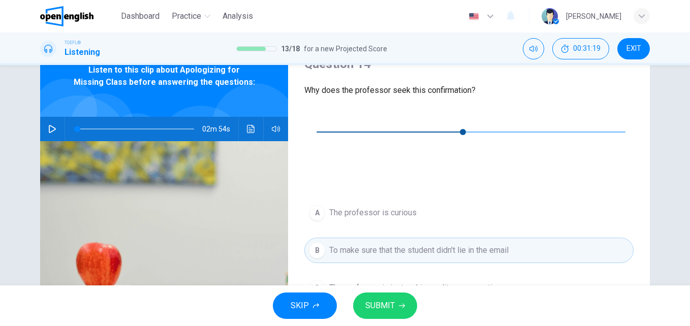
click at [656, 166] on div "Question 14 Why does the professor seek this confirmation? 00m 09s A The profes…" at bounding box center [345, 212] width 642 height 353
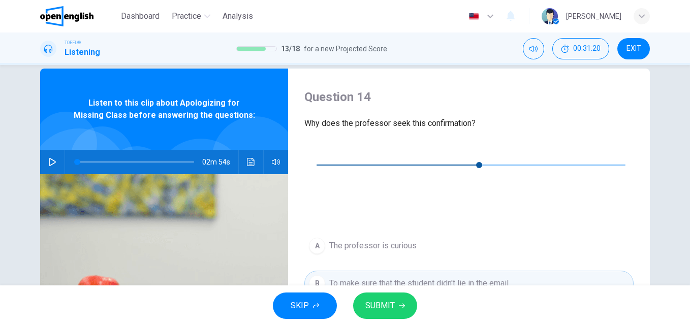
scroll to position [0, 0]
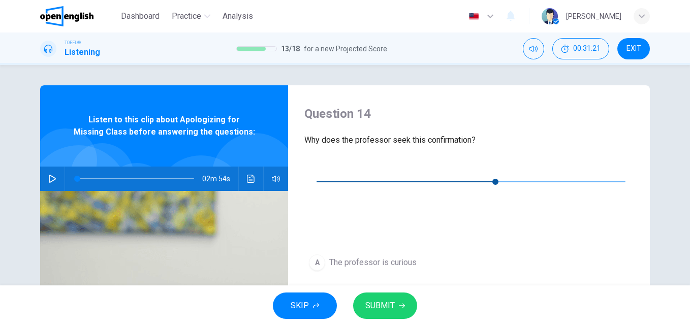
click at [669, 122] on div "Question 14 Why does the professor seek this confirmation? 00m 07s A The profes…" at bounding box center [345, 175] width 690 height 220
click at [384, 293] on button "SUBMIT" at bounding box center [385, 306] width 64 height 26
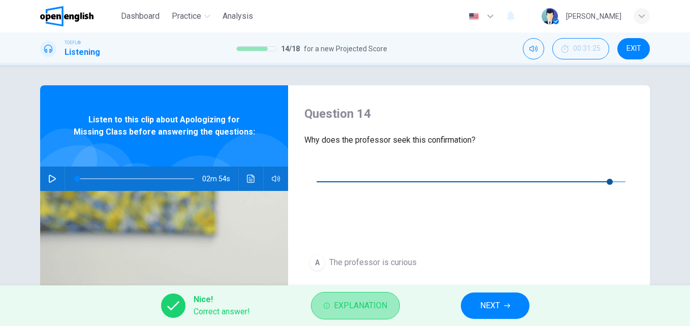
click at [352, 310] on span "Explanation" at bounding box center [360, 306] width 53 height 14
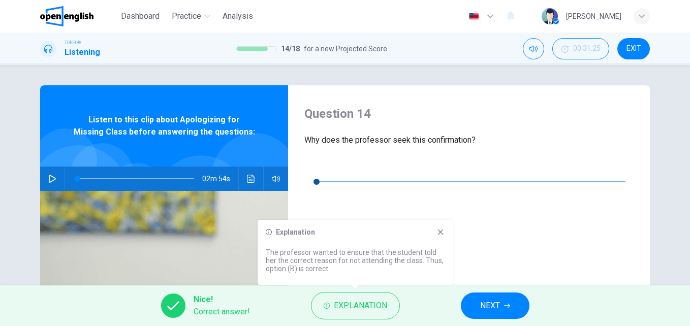
click at [441, 229] on icon at bounding box center [440, 232] width 8 height 8
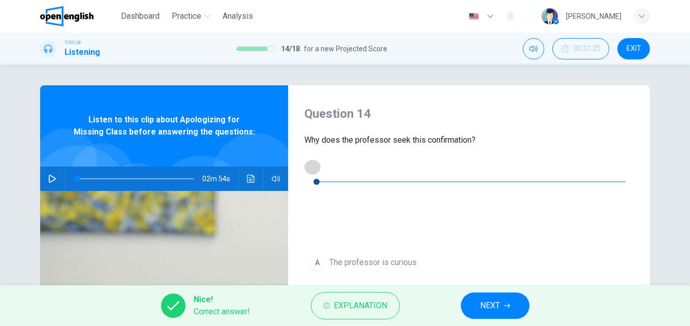
click at [311, 170] on icon "button" at bounding box center [312, 167] width 8 height 8
click at [467, 79] on div "Question 14 Why does the professor seek this confirmation? 00m 18s A The profes…" at bounding box center [345, 175] width 690 height 220
click at [648, 104] on div "Question 14 Why does the professor seek this confirmation? 00m 17s A The profes…" at bounding box center [345, 261] width 642 height 353
click at [497, 71] on div "Question 14 Why does the professor seek this confirmation? 00m 16s A The profes…" at bounding box center [345, 175] width 690 height 220
type input "**"
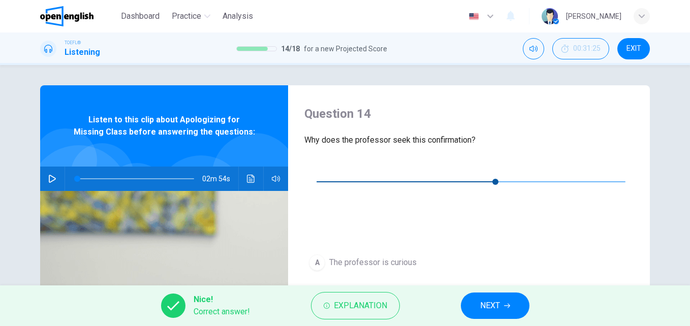
click at [495, 301] on span "NEXT" at bounding box center [490, 306] width 20 height 14
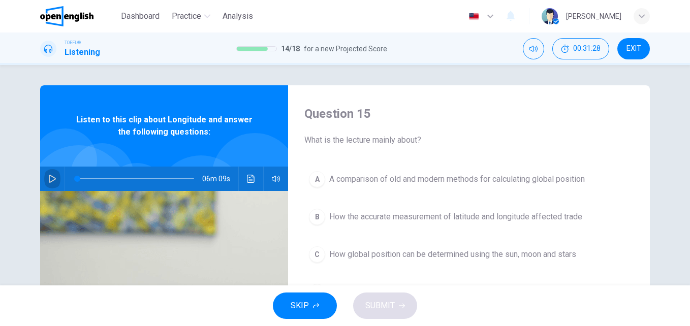
click at [49, 174] on button "button" at bounding box center [52, 179] width 16 height 24
click at [247, 181] on icon "Click to see the audio transcription" at bounding box center [251, 179] width 8 height 8
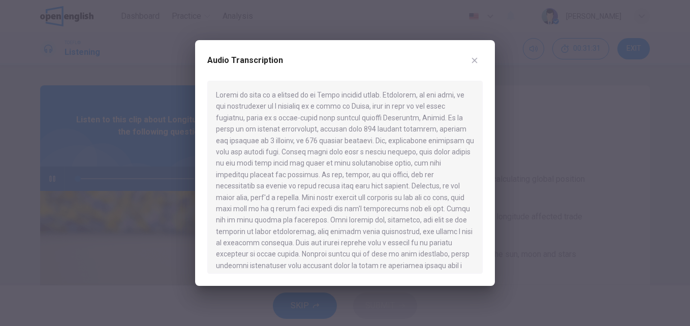
click at [304, 153] on div at bounding box center [344, 177] width 275 height 193
click at [355, 141] on div at bounding box center [344, 177] width 275 height 193
click at [388, 148] on div at bounding box center [344, 177] width 275 height 193
click at [411, 119] on div at bounding box center [344, 177] width 275 height 193
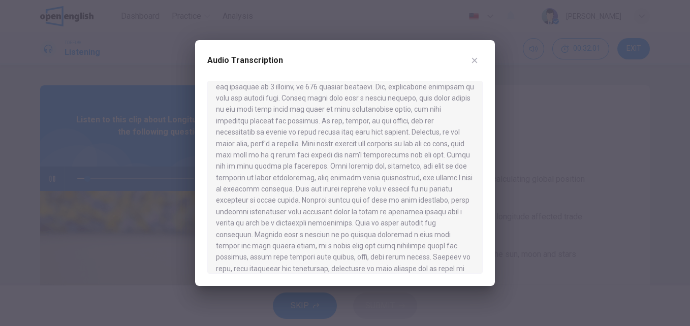
scroll to position [56, 0]
drag, startPoint x: 475, startPoint y: 120, endPoint x: 474, endPoint y: 164, distance: 44.2
click at [474, 164] on div at bounding box center [344, 177] width 275 height 193
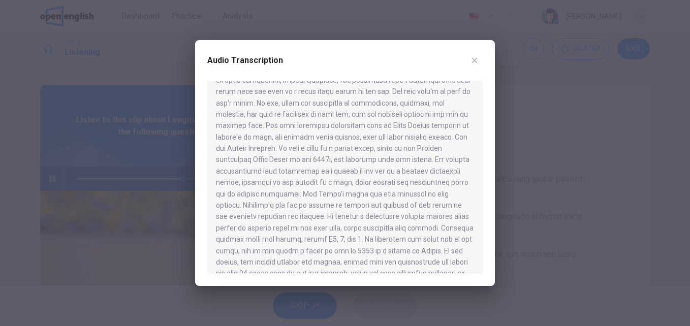
scroll to position [586, 0]
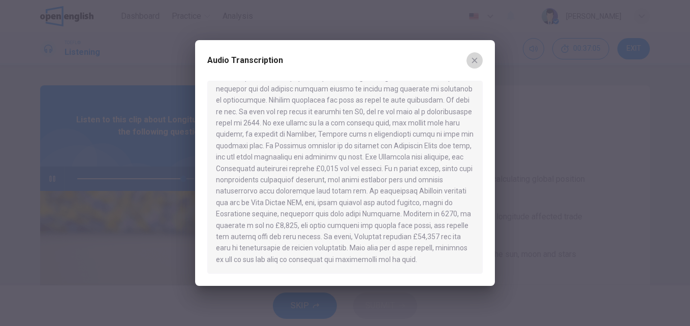
click at [467, 58] on button "button" at bounding box center [474, 60] width 16 height 16
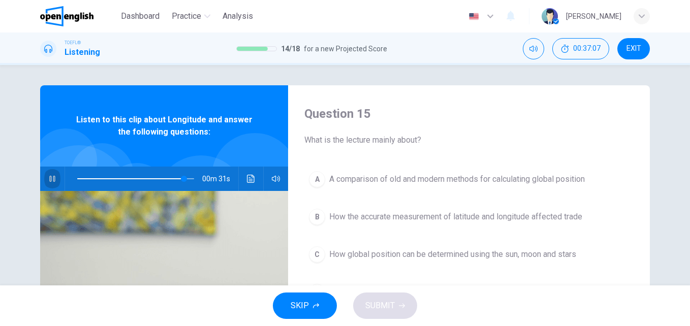
click at [48, 178] on icon "button" at bounding box center [52, 179] width 8 height 8
type input "**"
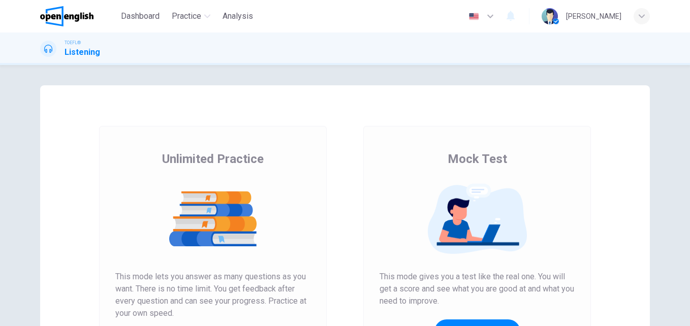
scroll to position [70, 0]
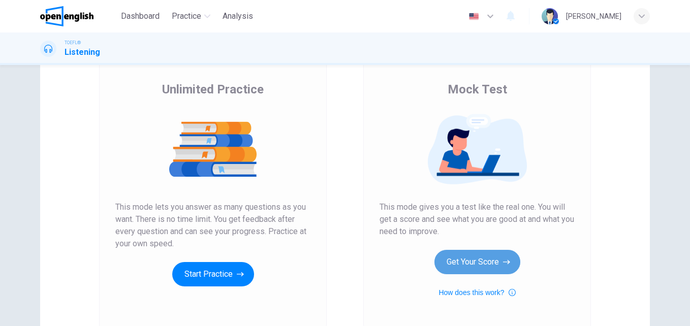
click at [452, 259] on button "Get Your Score" at bounding box center [477, 262] width 86 height 24
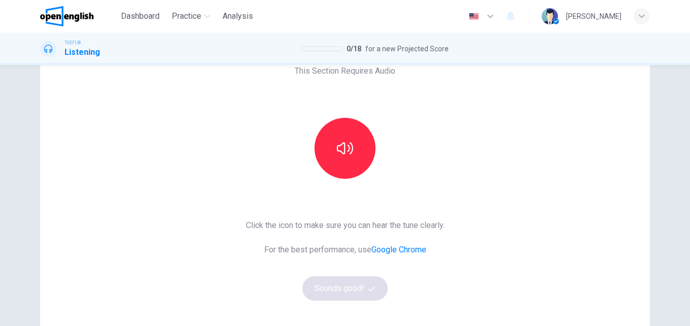
scroll to position [65, 0]
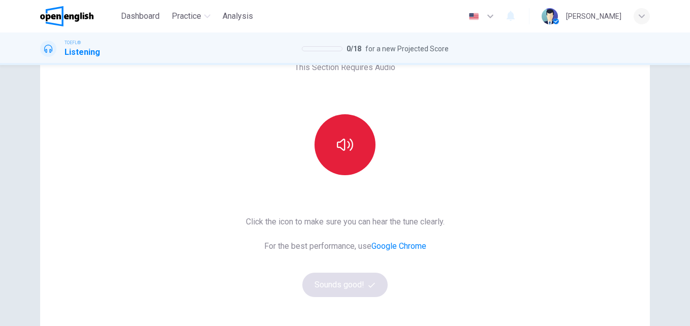
click at [326, 166] on button "button" at bounding box center [344, 144] width 61 height 61
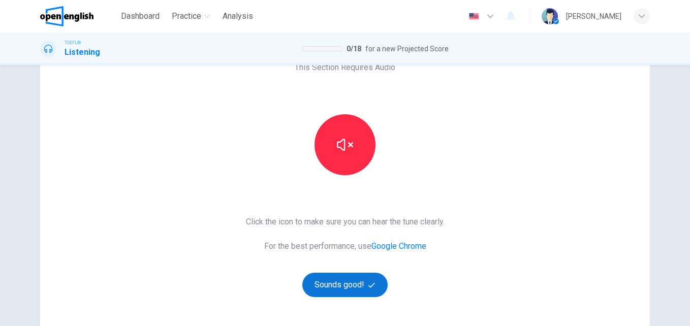
click at [323, 295] on button "Sounds good!" at bounding box center [344, 285] width 85 height 24
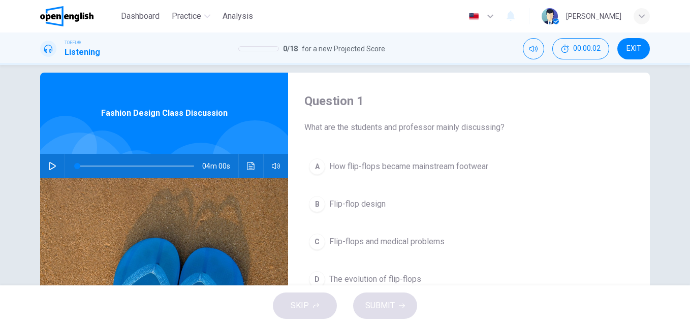
scroll to position [12, 0]
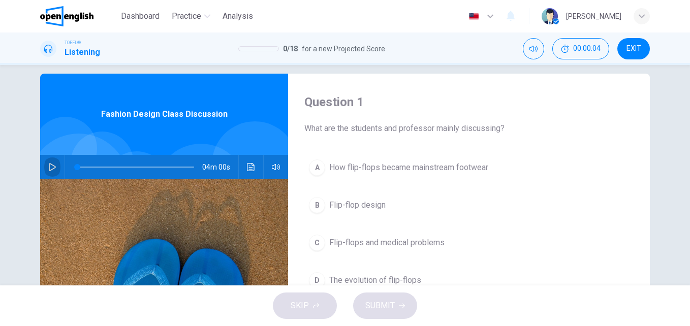
click at [49, 167] on icon "button" at bounding box center [52, 167] width 8 height 8
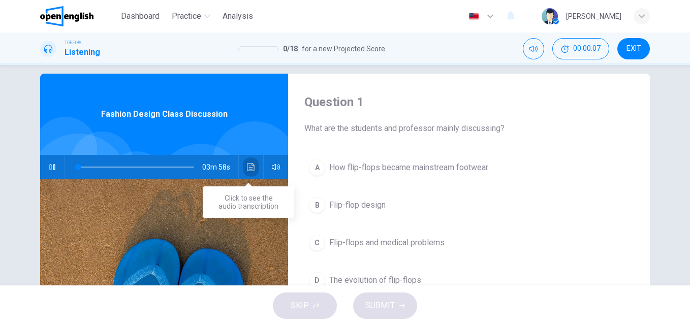
click at [249, 165] on icon "Click to see the audio transcription" at bounding box center [251, 167] width 8 height 8
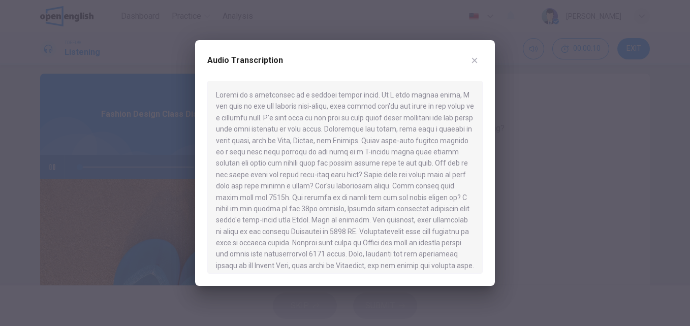
scroll to position [7, 0]
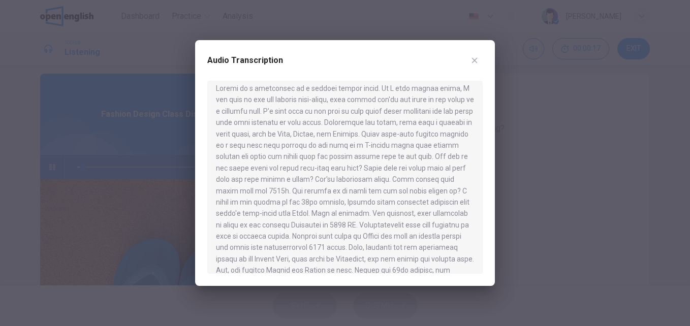
click at [474, 65] on button "button" at bounding box center [474, 60] width 16 height 16
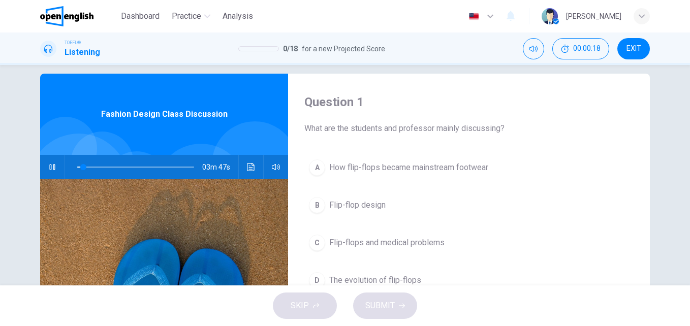
click at [48, 166] on icon "button" at bounding box center [52, 167] width 8 height 8
type input "*"
drag, startPoint x: 84, startPoint y: 168, endPoint x: 64, endPoint y: 171, distance: 20.5
click at [74, 170] on span at bounding box center [77, 167] width 6 height 6
